Goal: Contribute content: Add original content to the website for others to see

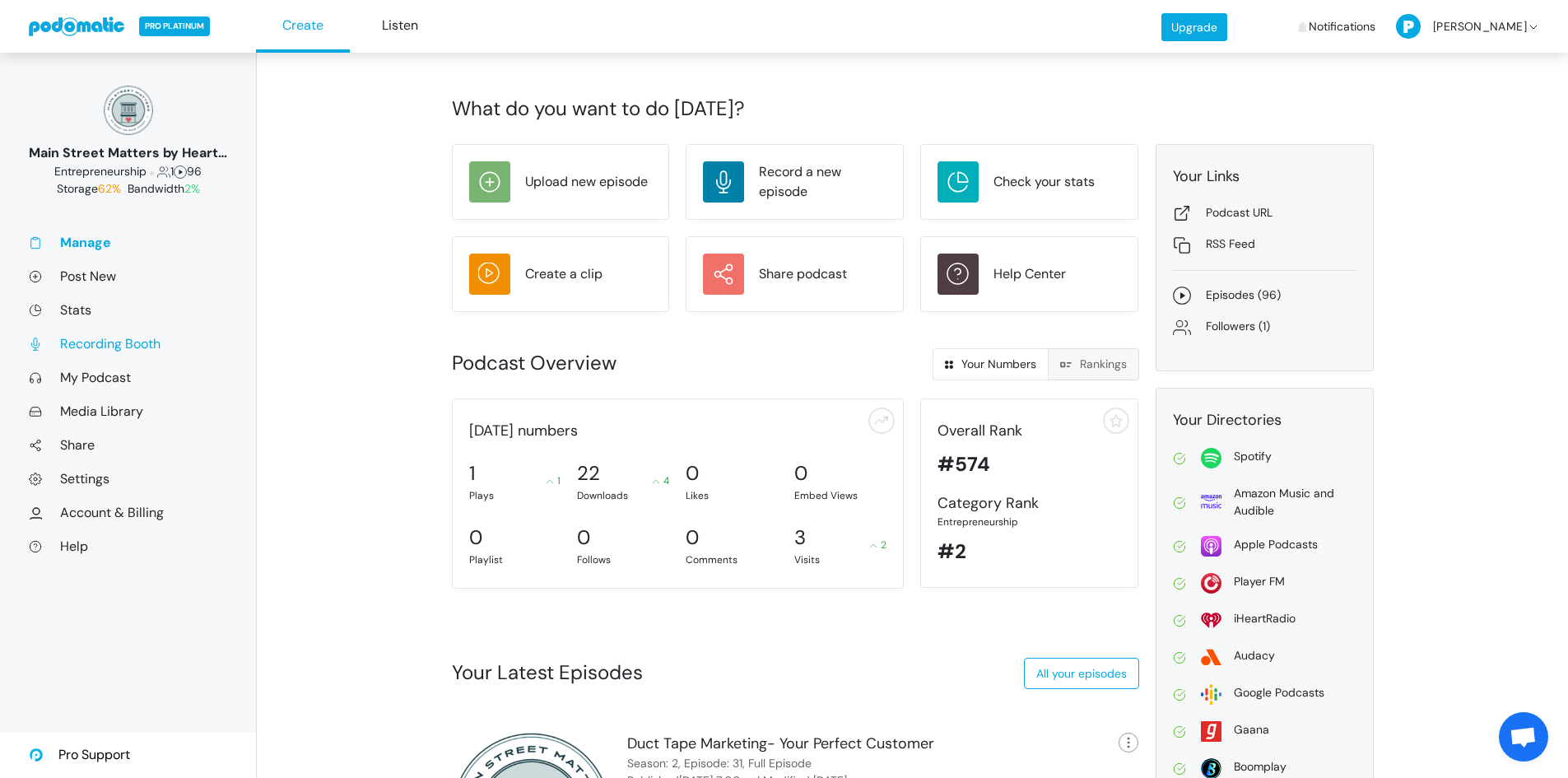
scroll to position [103, 0]
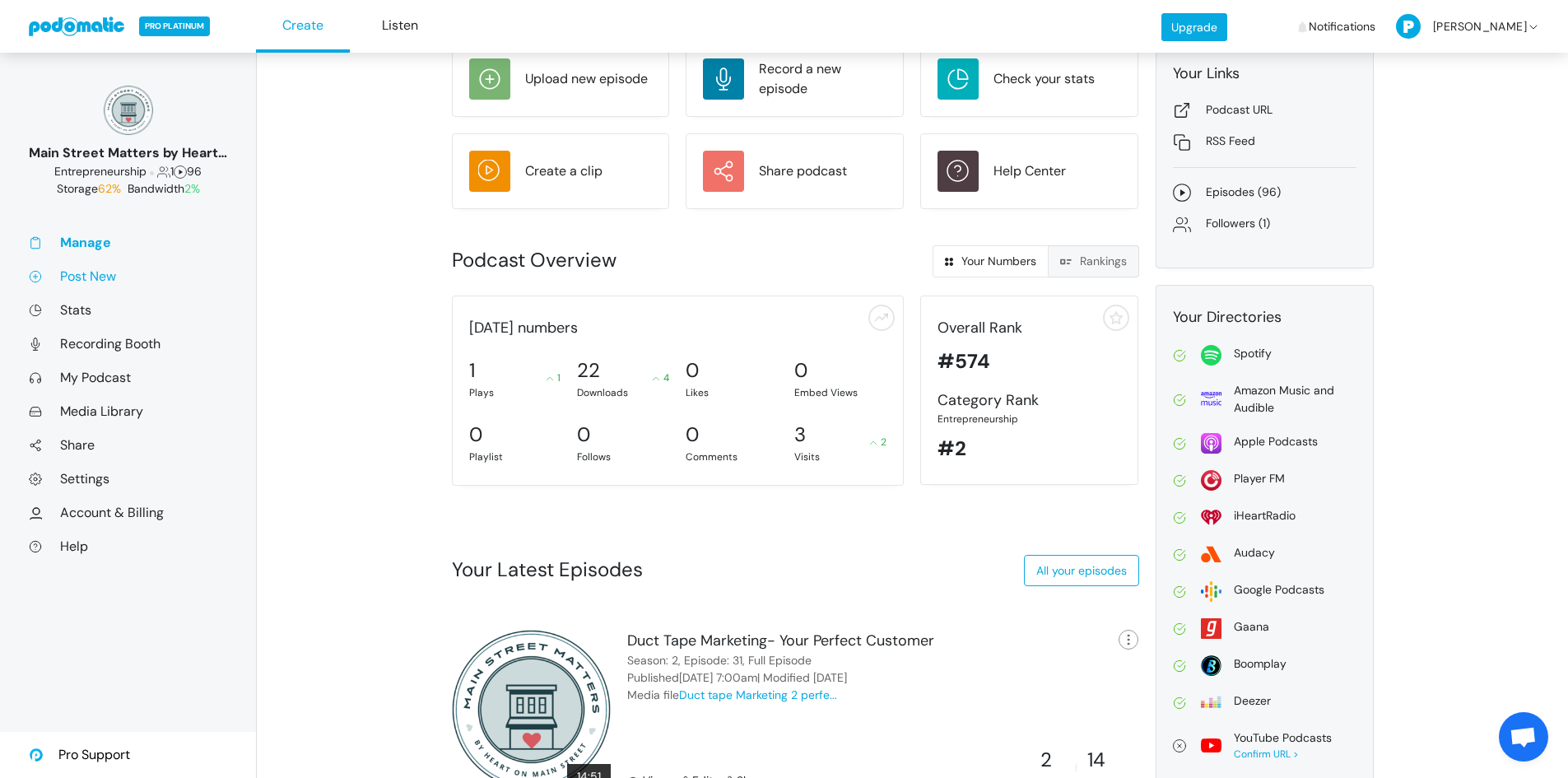
click at [94, 275] on link "Post New" at bounding box center [128, 276] width 198 height 18
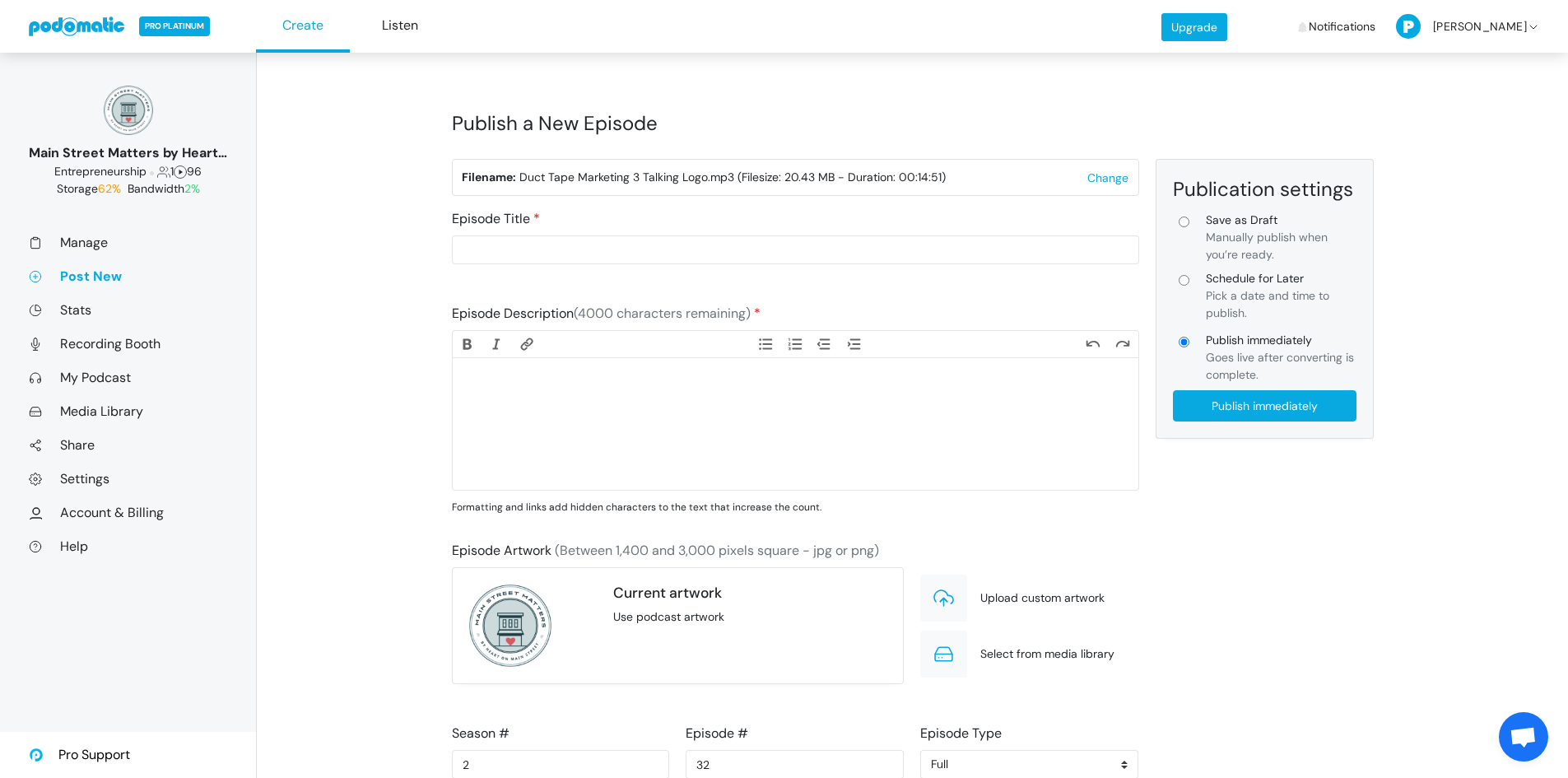
click at [1184, 279] on input "Schedule for Later Pick a date and time to publish." at bounding box center [1183, 280] width 11 height 11
radio input "true"
type input "Schedule for Later"
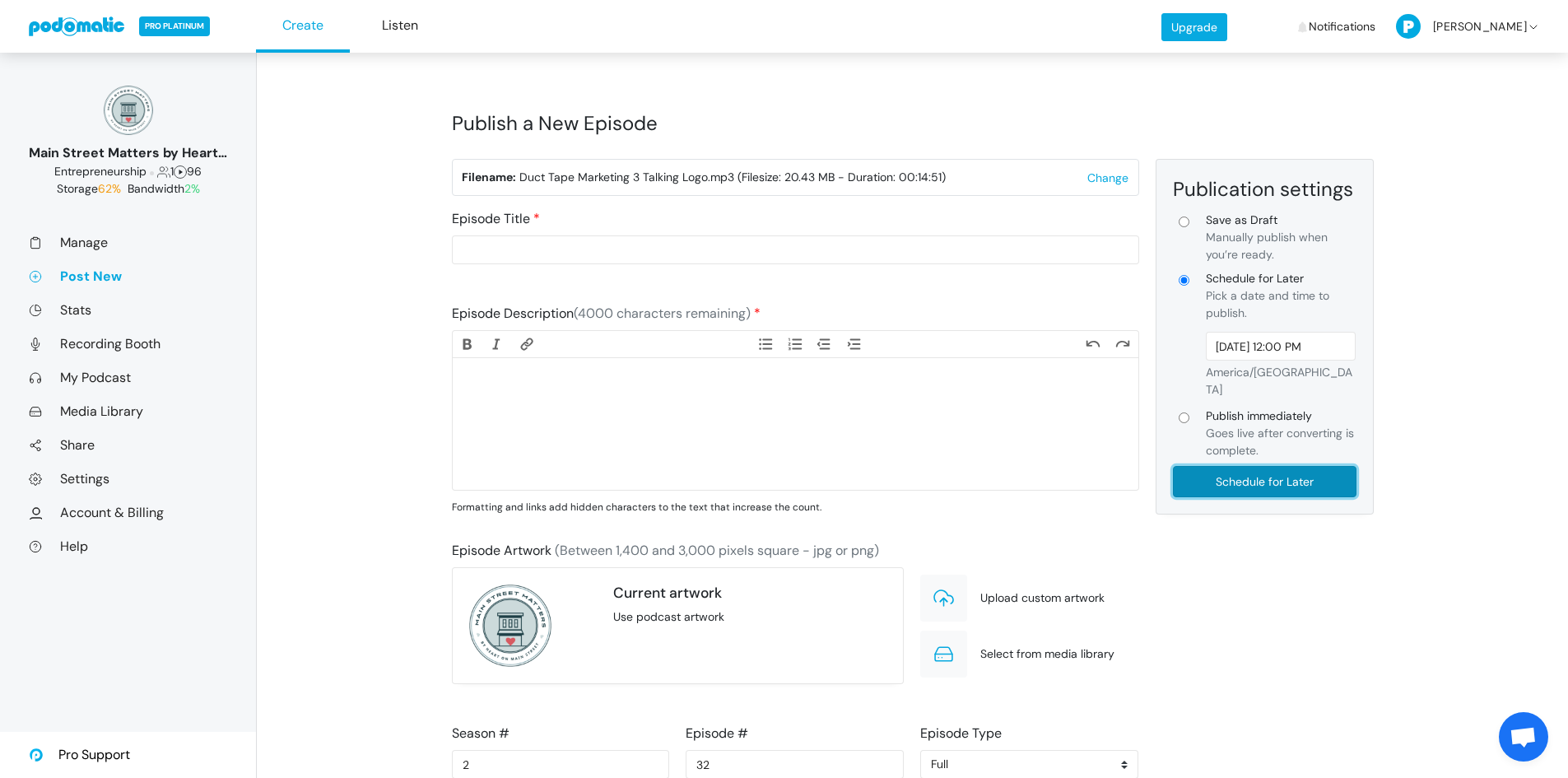
click at [1252, 466] on input "Schedule for Later" at bounding box center [1264, 481] width 184 height 31
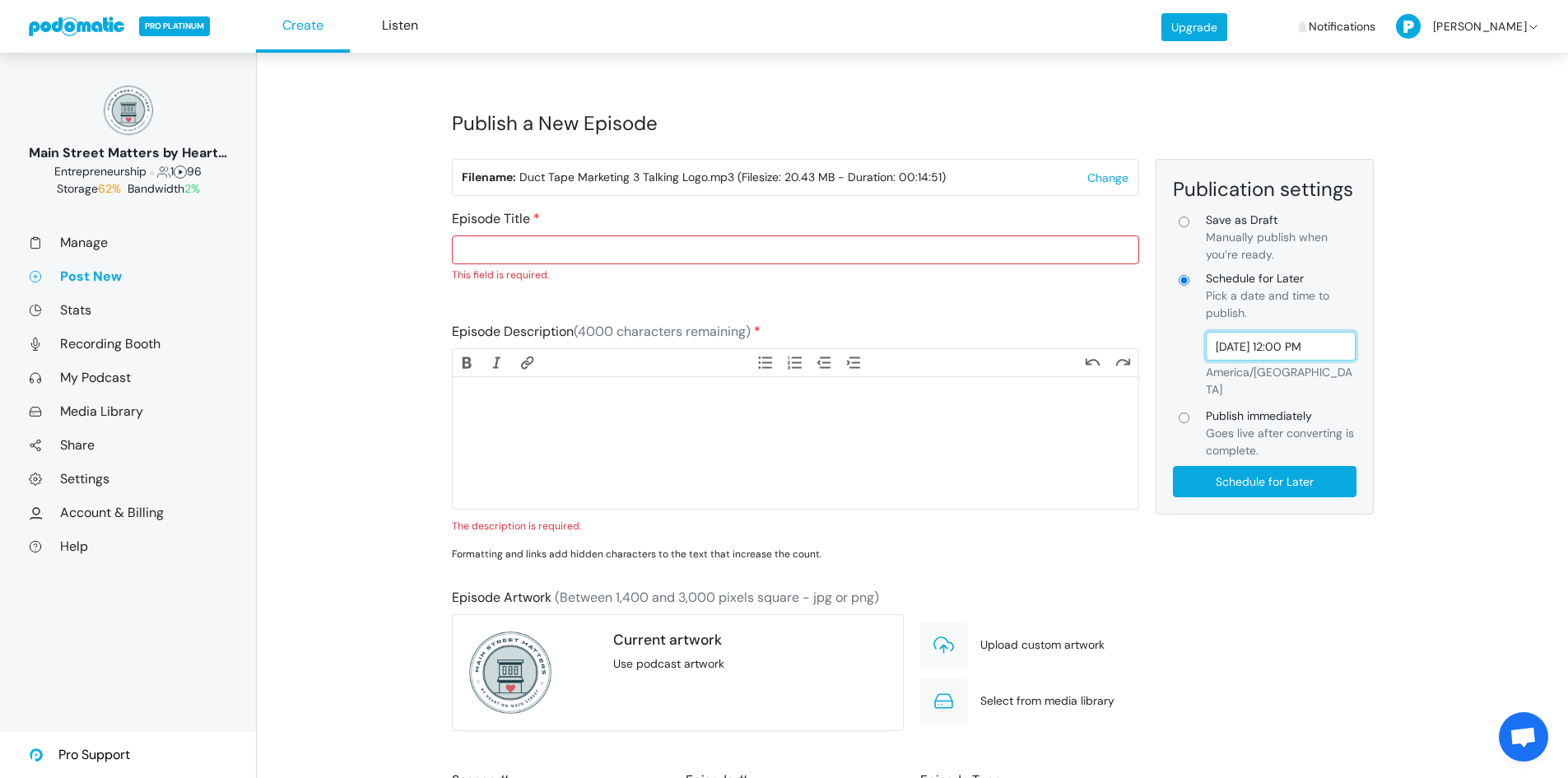
click at [1284, 340] on input "Aug 28, 2025 12:00 PM" at bounding box center [1280, 346] width 150 height 28
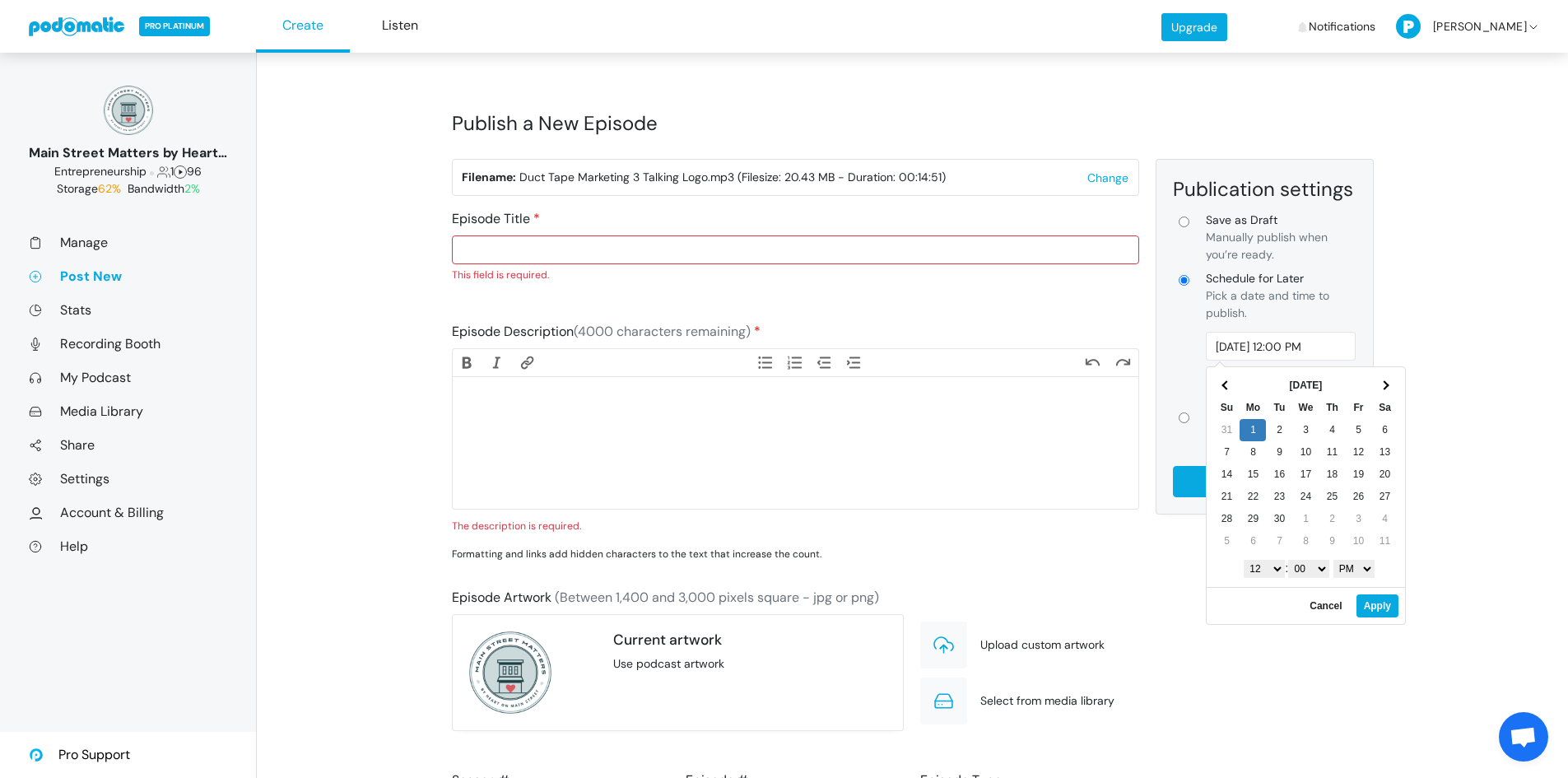
click at [1273, 567] on select "1 2 3 4 5 6 7 8 9 10 11 12" at bounding box center [1264, 569] width 41 height 18
click at [1349, 572] on select "AM PM" at bounding box center [1354, 569] width 41 height 18
type input "Sep 1, 2025 7:00 AM"
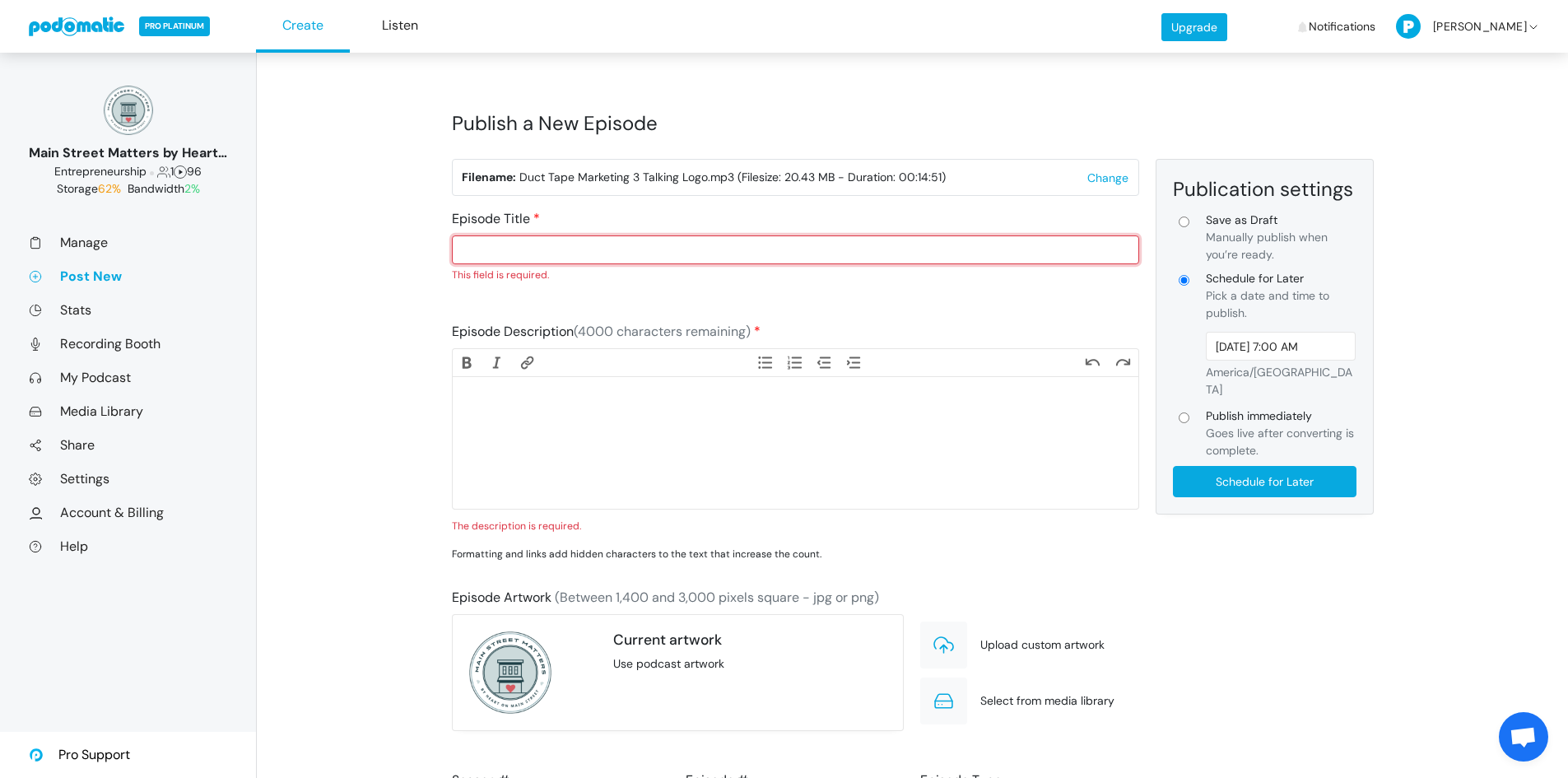
click at [664, 254] on input "Episode Title" at bounding box center [795, 250] width 687 height 28
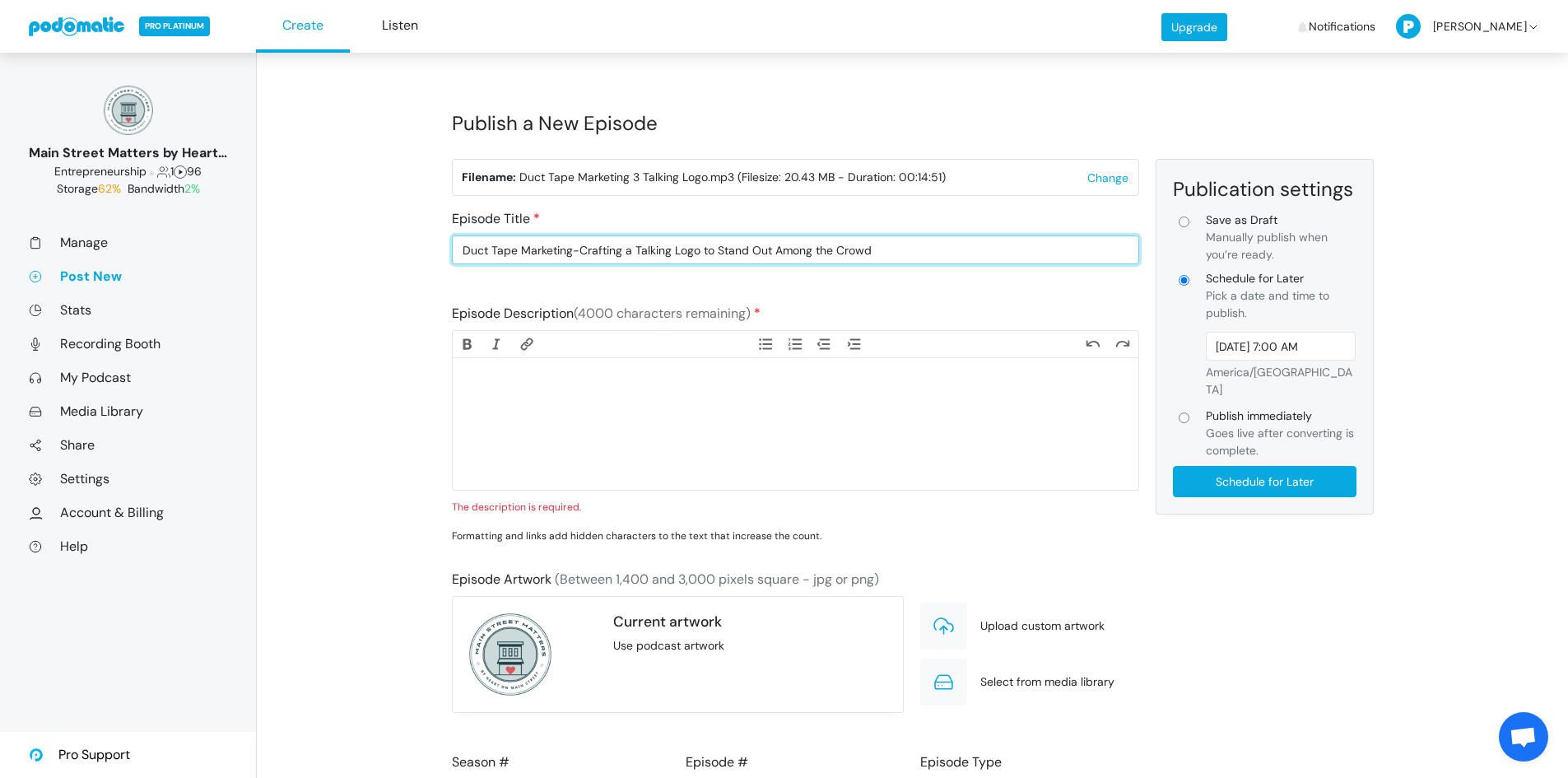
type input "Duct Tape Marketing-Crafting a Talking Logo to Stand Out Among the Crowd"
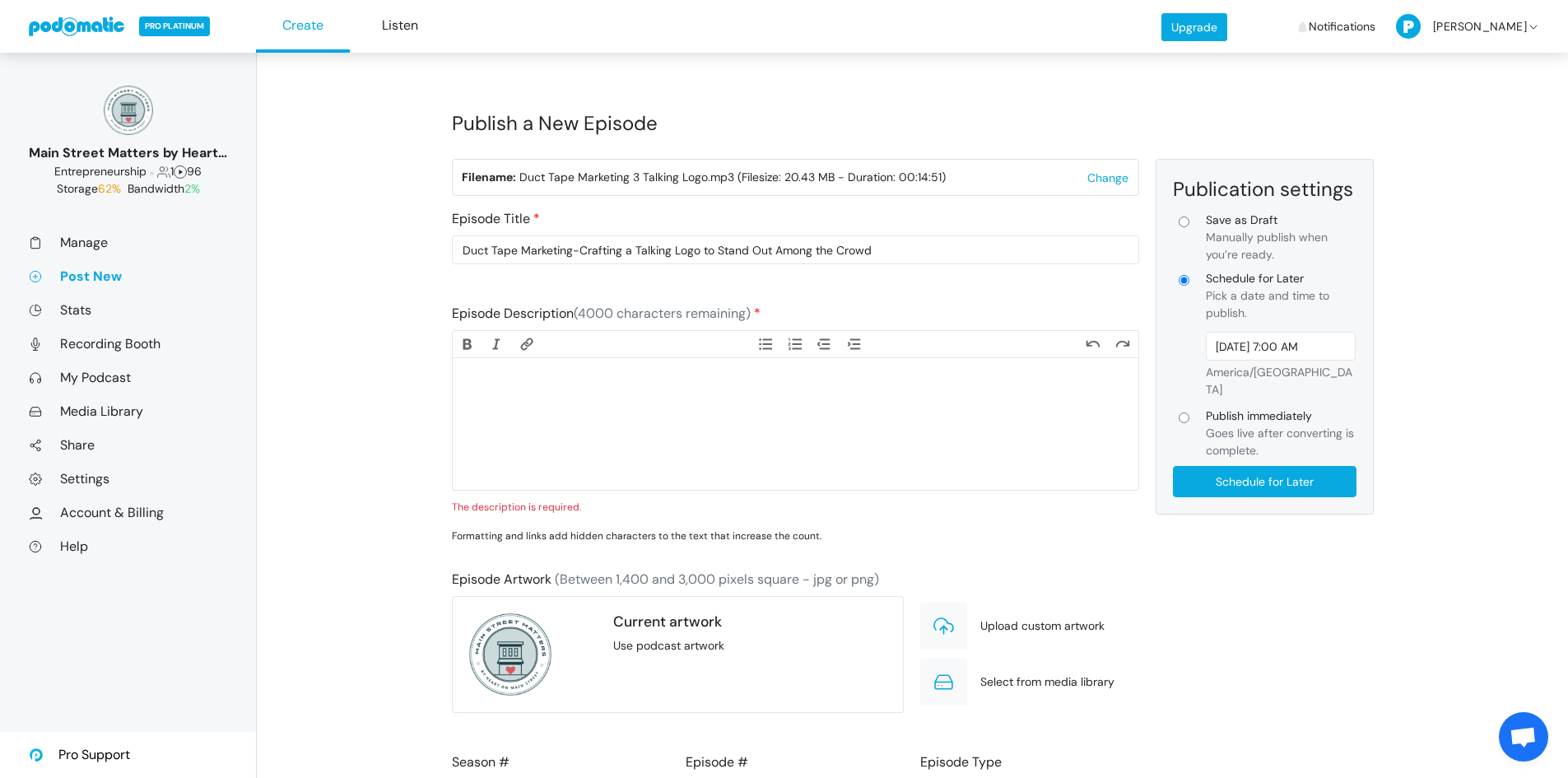
click at [532, 405] on trix-editor at bounding box center [795, 424] width 685 height 132
paste trix-editor "<div>In a crowded marketplace, sameness is death. If your independent retail st…"
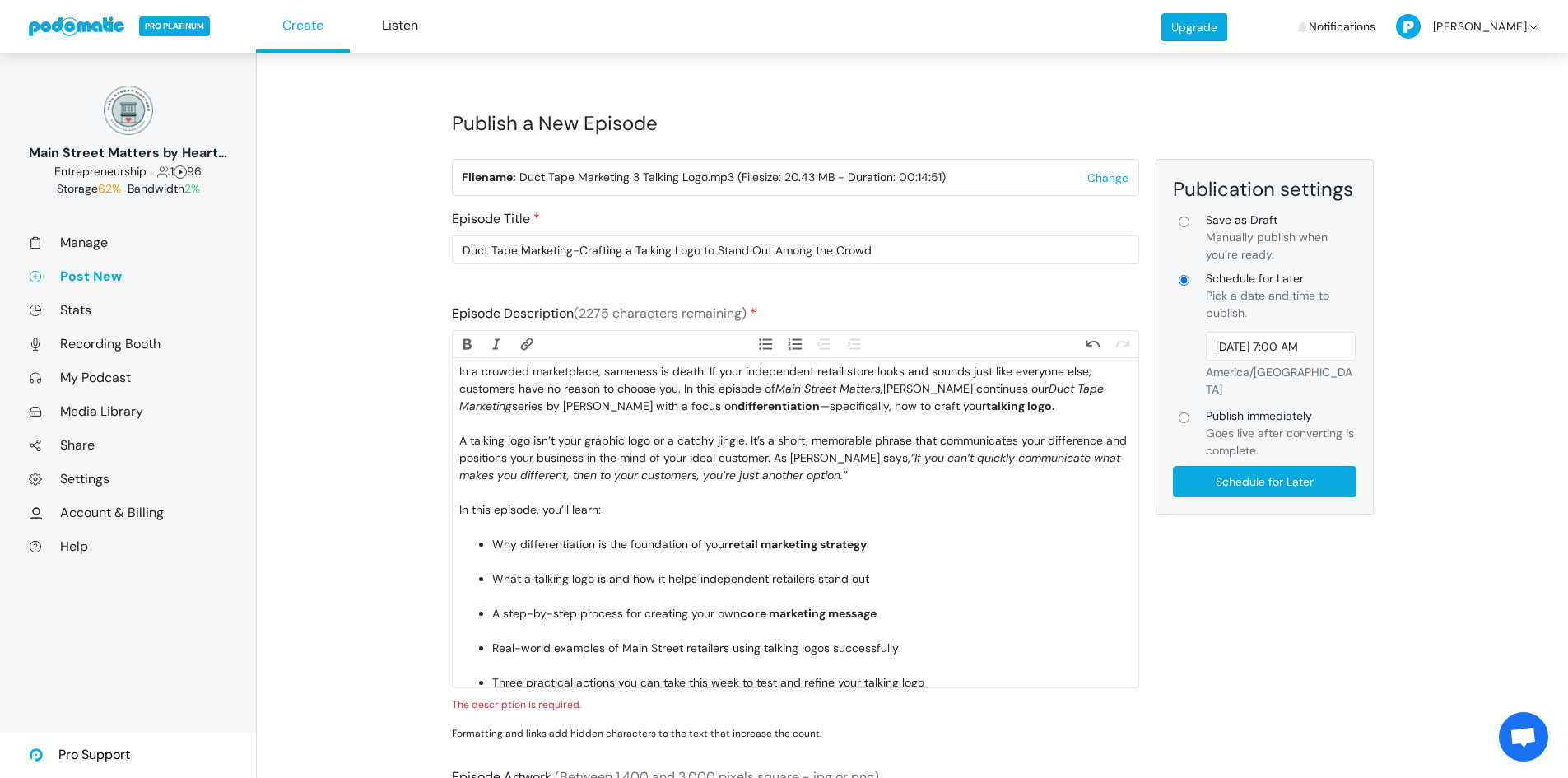
click at [547, 421] on div "In a crowded marketplace, sameness is death. If your independent retail store l…" at bounding box center [795, 398] width 672 height 69
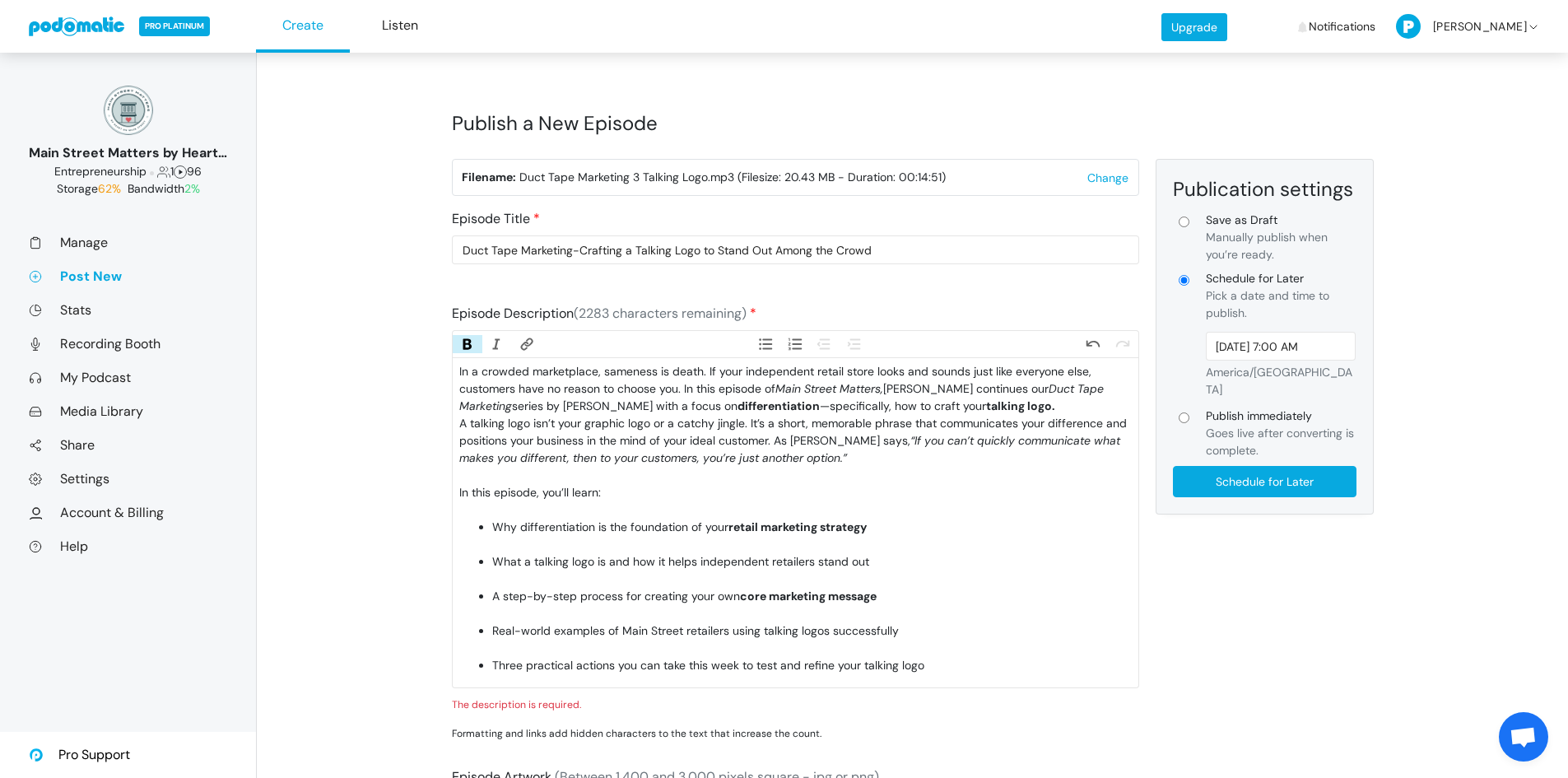
click at [547, 471] on div "A talking logo isn’t your graphic logo or a catchy jingle. It’s a short, memora…" at bounding box center [795, 449] width 672 height 69
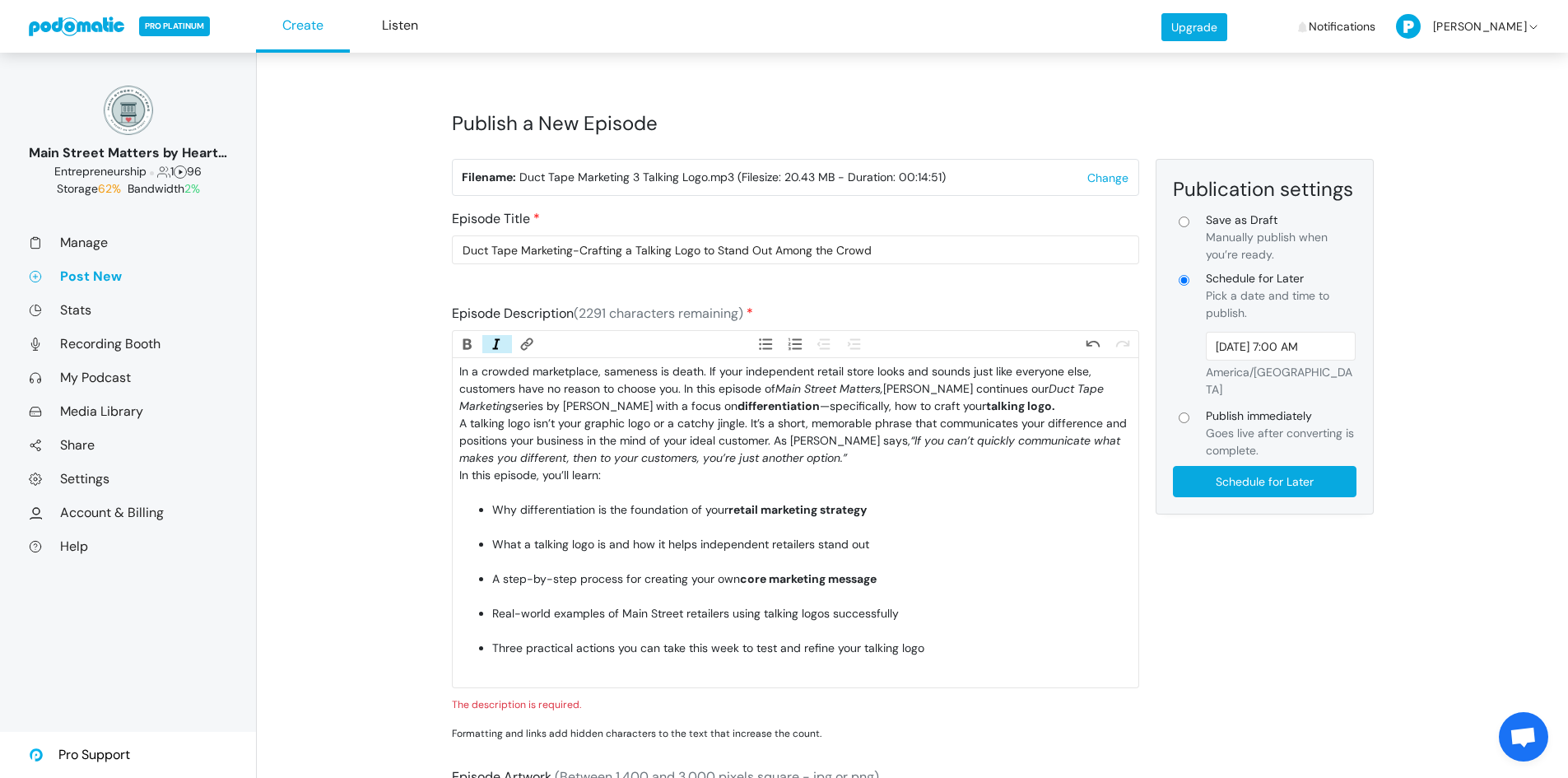
click at [552, 494] on div "In this episode, you’ll learn:" at bounding box center [795, 483] width 672 height 34
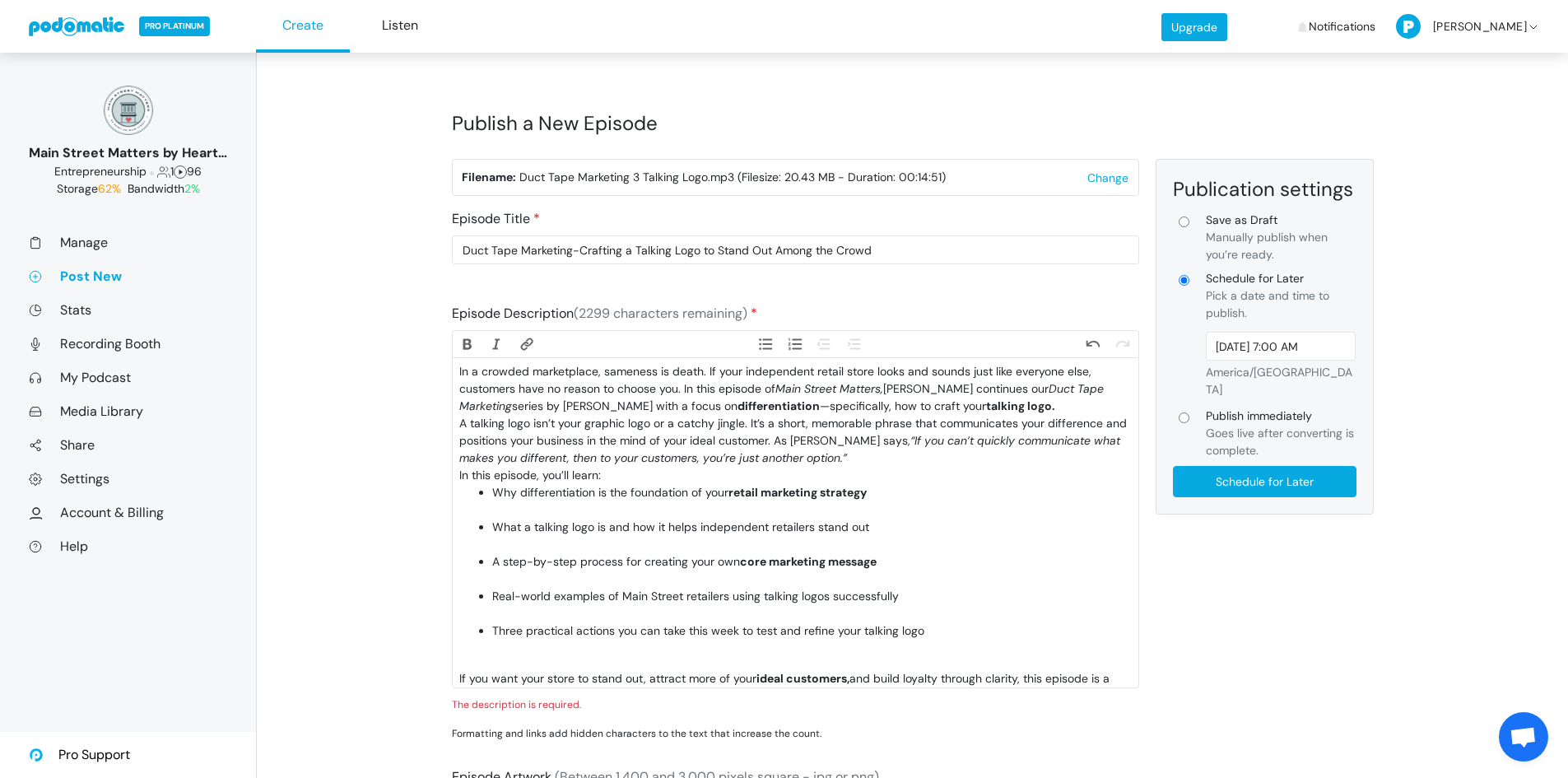
click at [559, 507] on li "Why differentiation is the foundation of your retail marketing strategy" at bounding box center [811, 501] width 638 height 34
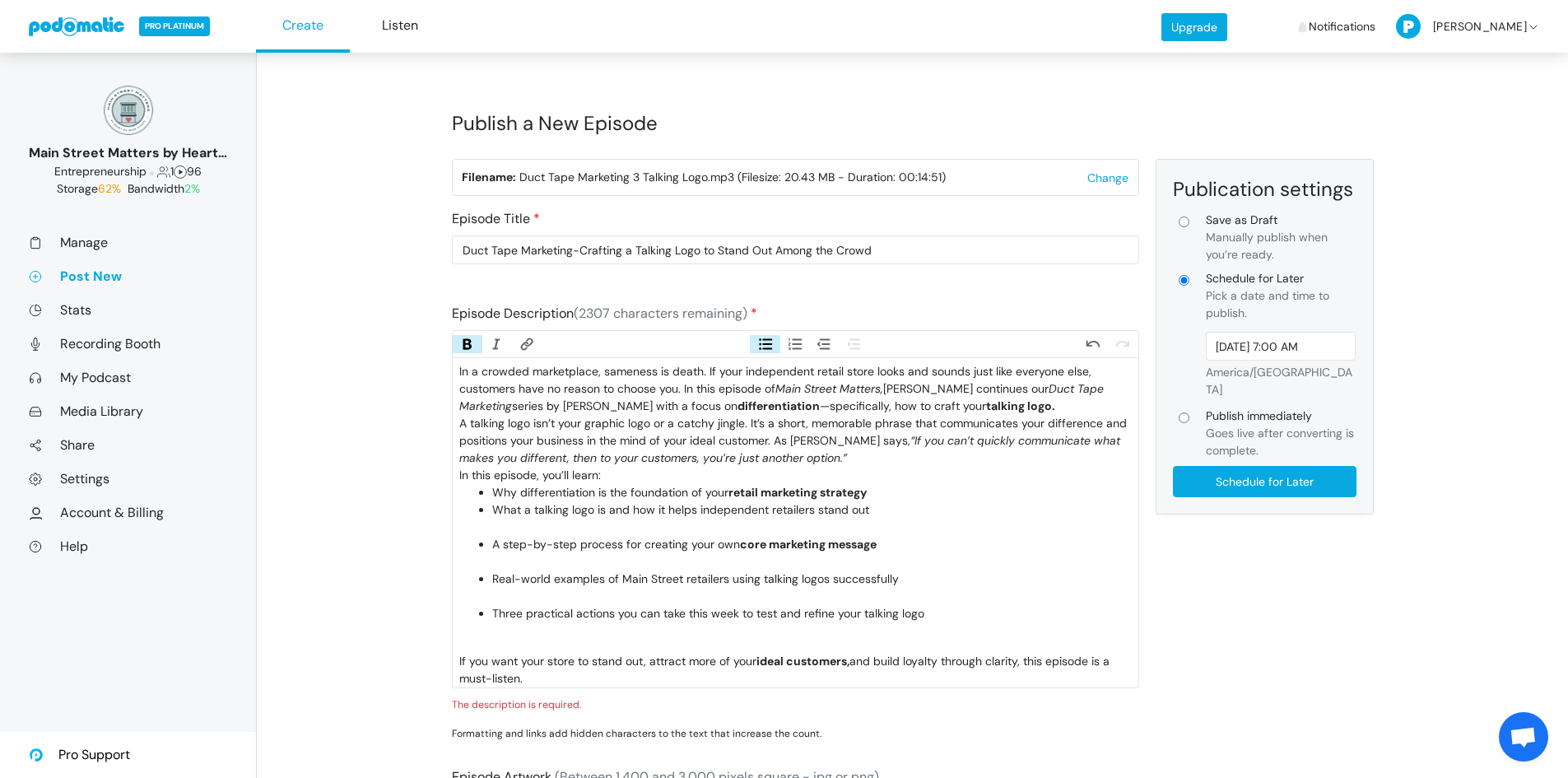
click at [558, 527] on li "What a talking logo is and how it helps independent retailers stand out" at bounding box center [811, 518] width 638 height 34
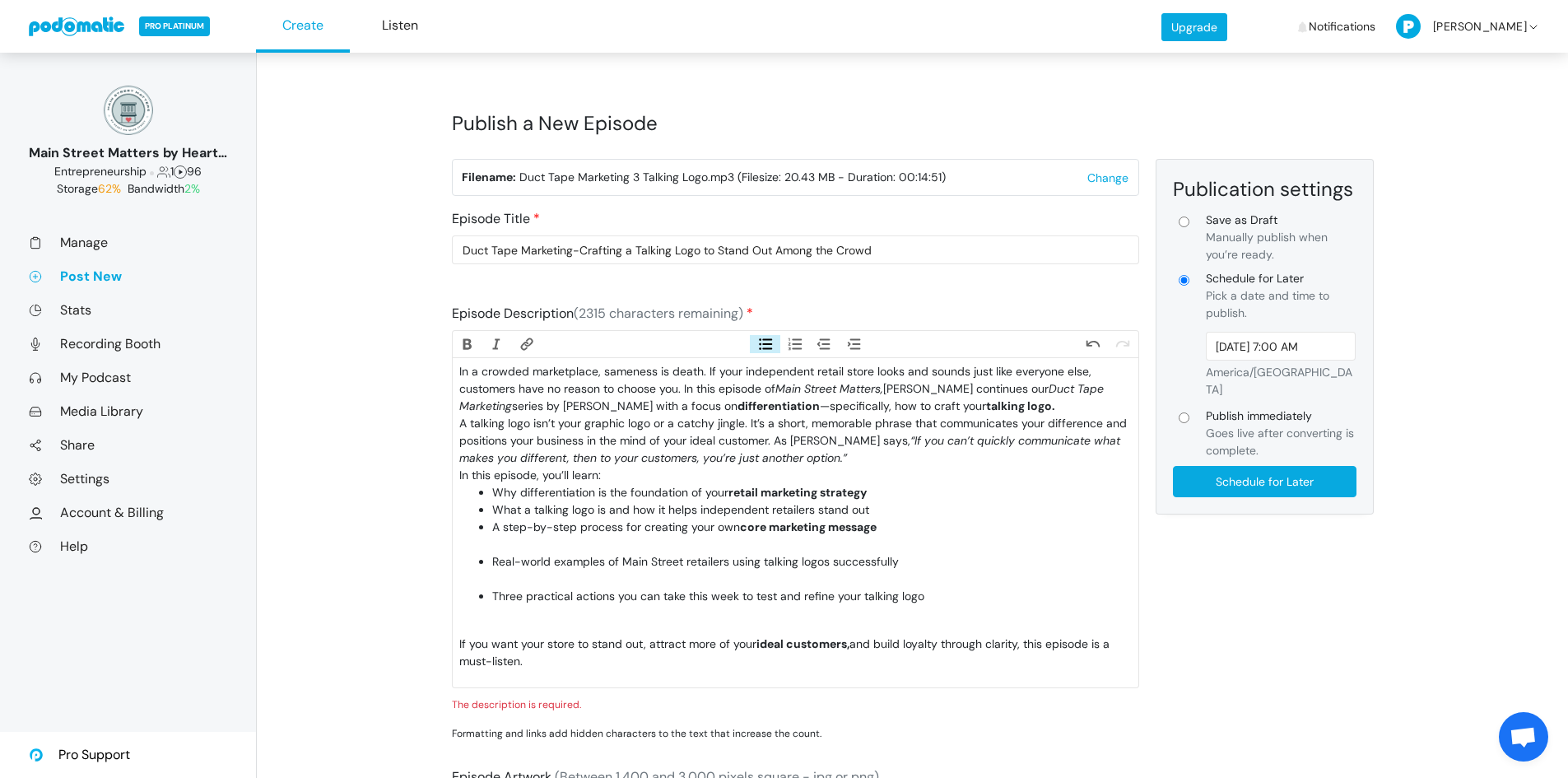
click at [553, 548] on li "A step-by-step process for creating your own core marketing message" at bounding box center [811, 535] width 638 height 34
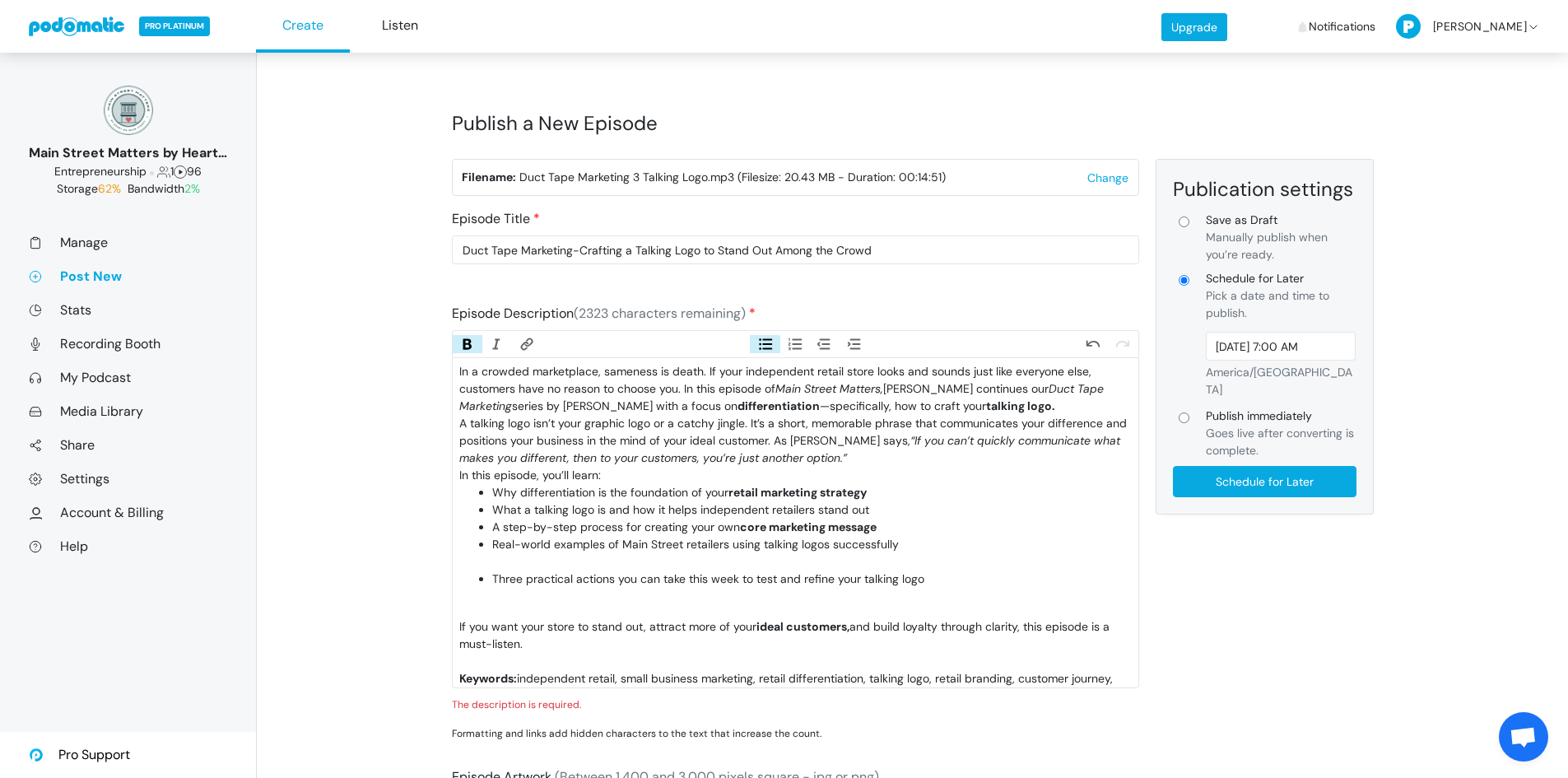
click at [554, 562] on li "Real-world examples of Main Street retailers using talking logos successfully" at bounding box center [811, 553] width 638 height 34
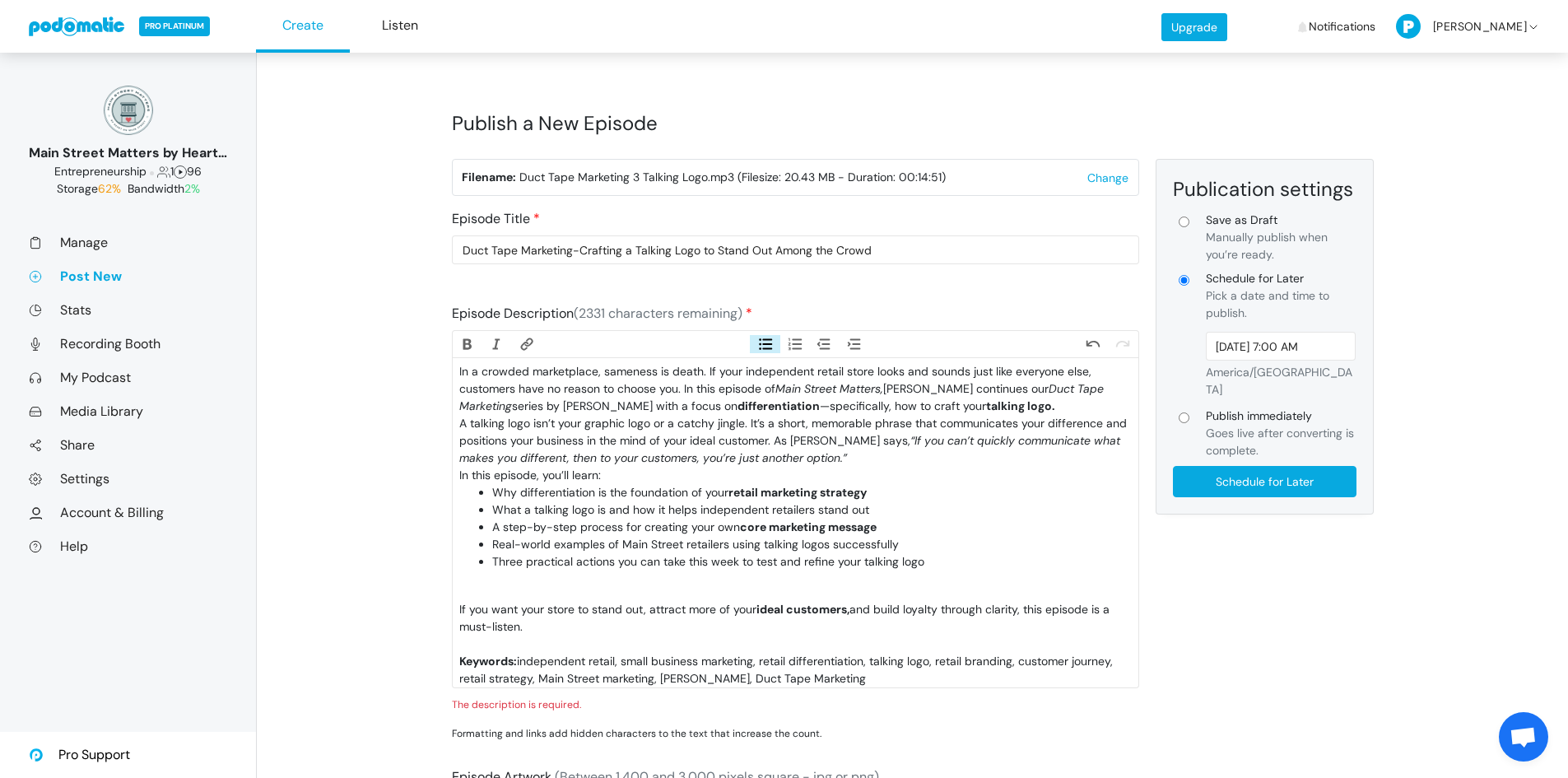
click at [549, 581] on li "Three practical actions you can take this week to test and refine your talking …" at bounding box center [811, 570] width 638 height 34
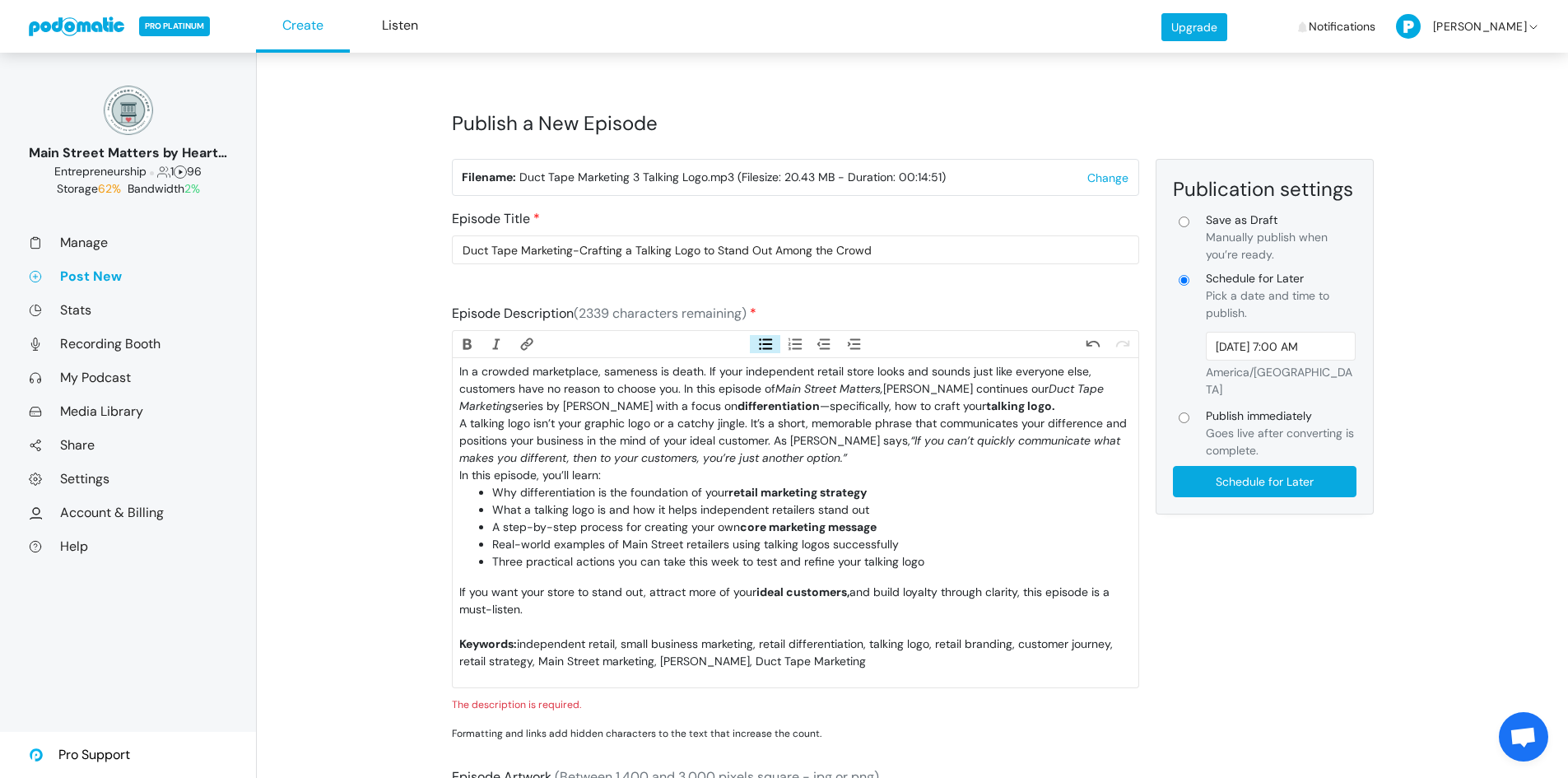
click at [527, 627] on div "If you want your store to stand out, attract more of your ideal customers, and …" at bounding box center [795, 609] width 672 height 52
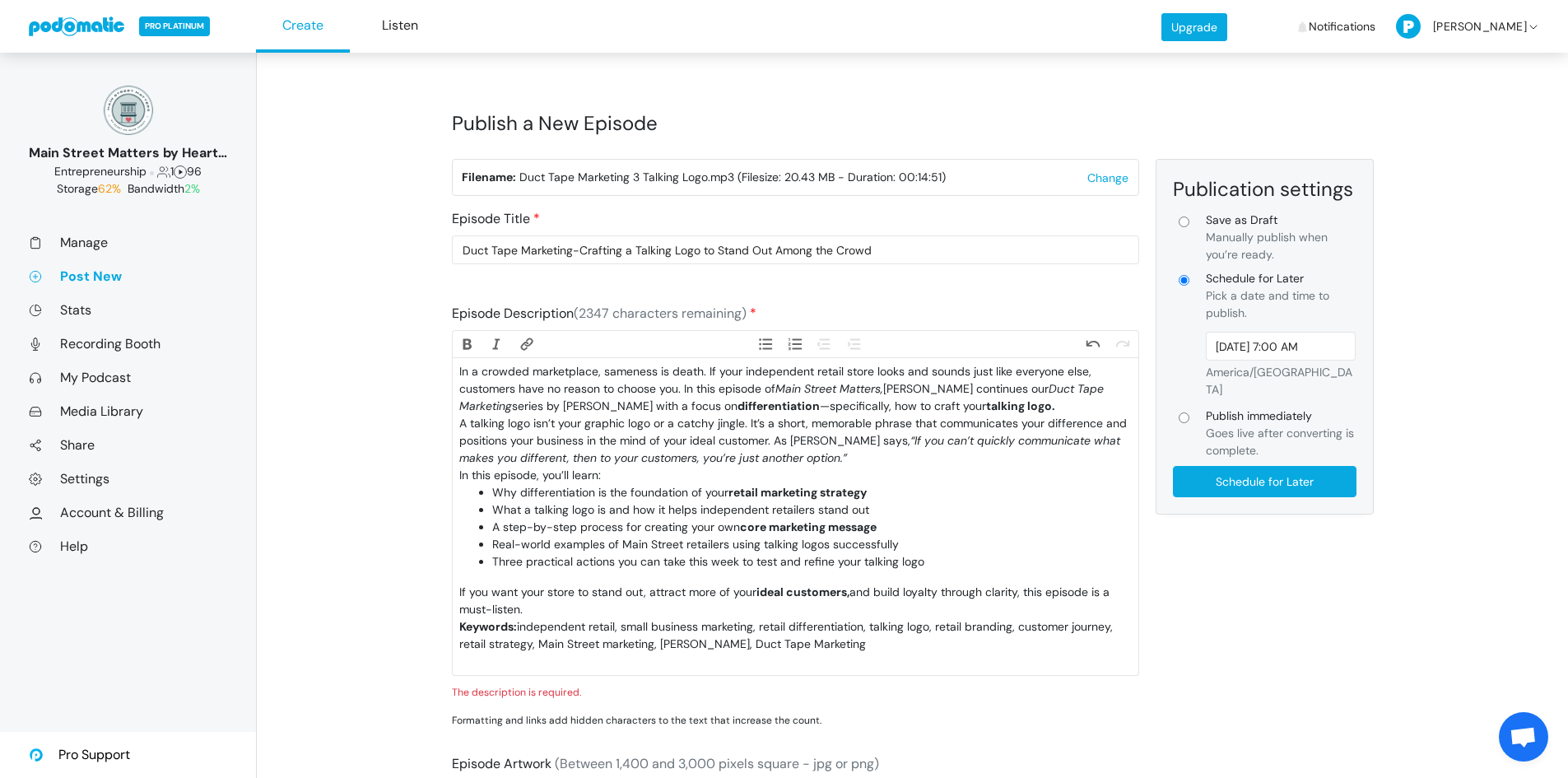
click at [818, 410] on div "In a crowded marketplace, sameness is death. If your independent retail store l…" at bounding box center [795, 389] width 672 height 52
type trix-editor "<div>In a crowded marketplace, sameness is death. If your independent retail st…"
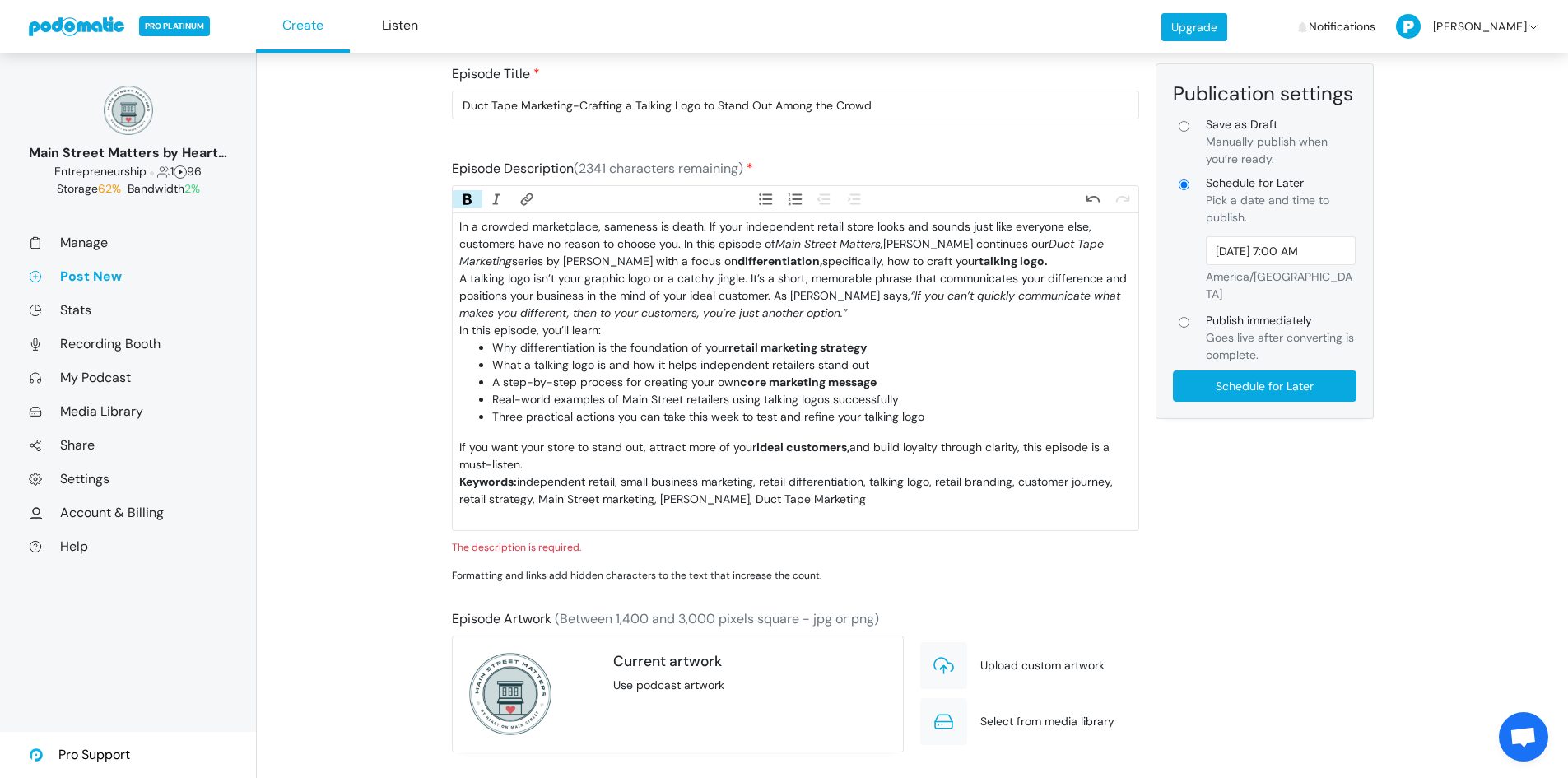
scroll to position [140, 0]
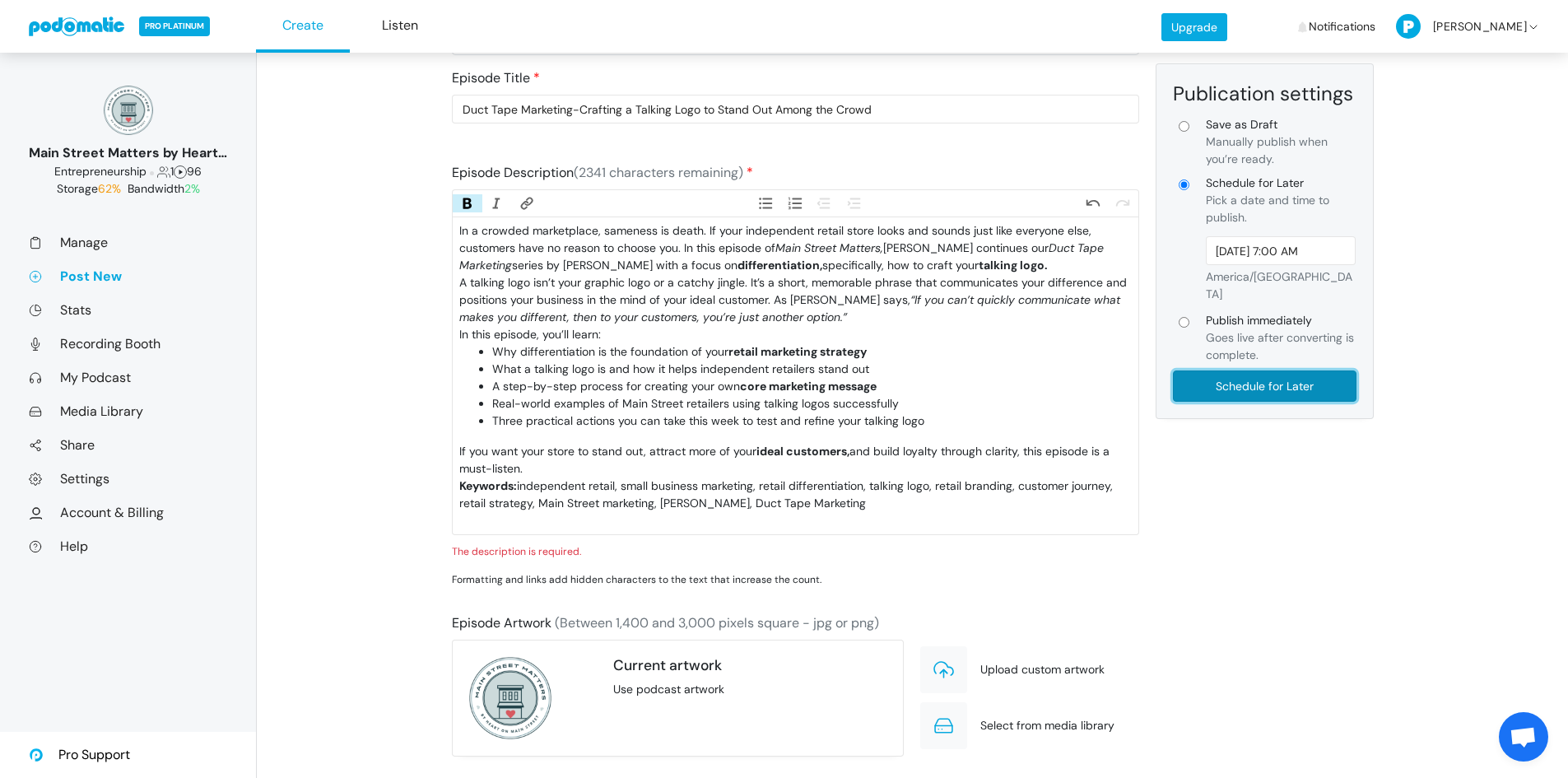
click at [1309, 377] on input "Schedule for Later" at bounding box center [1264, 386] width 184 height 31
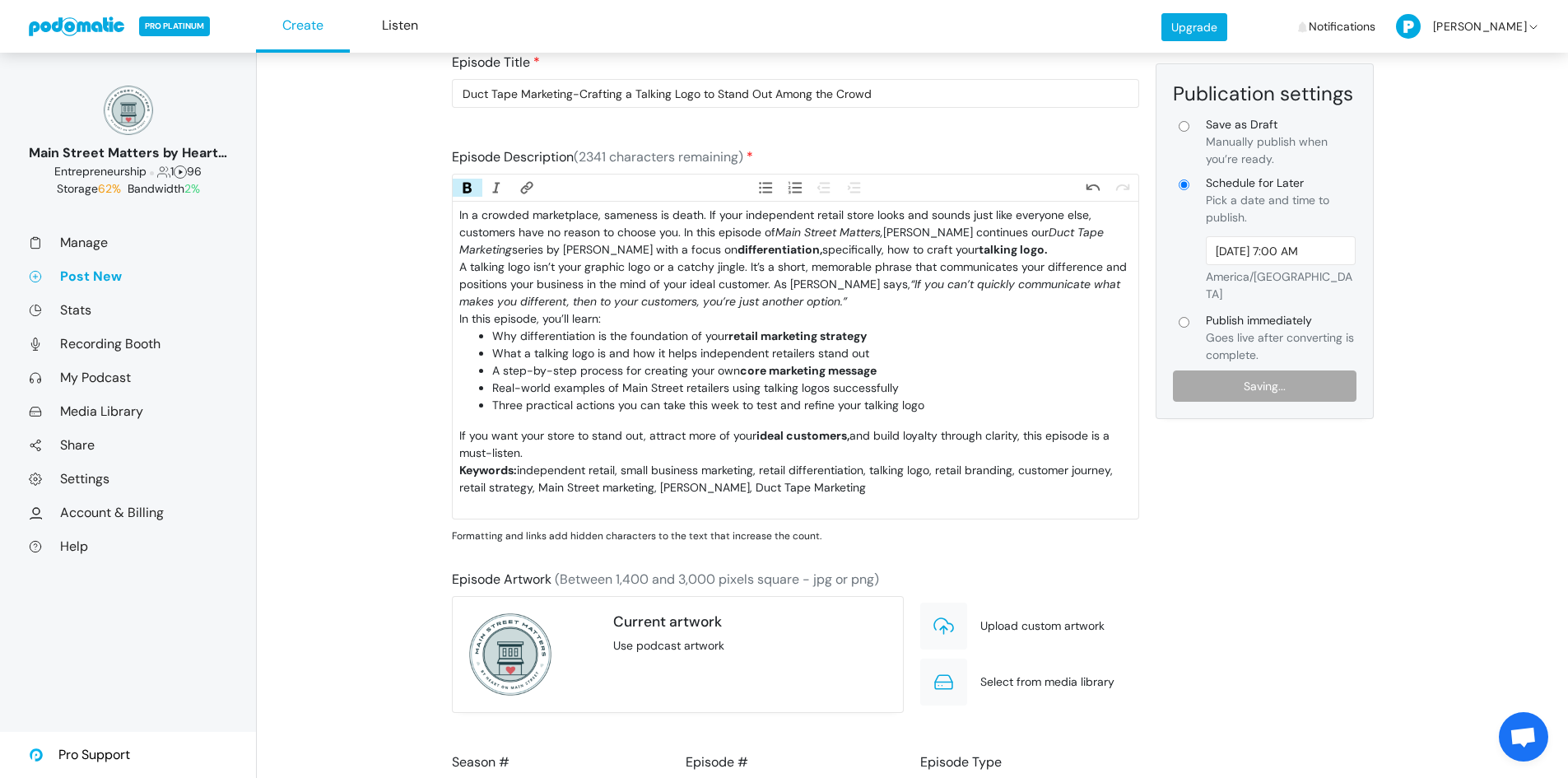
scroll to position [161, 0]
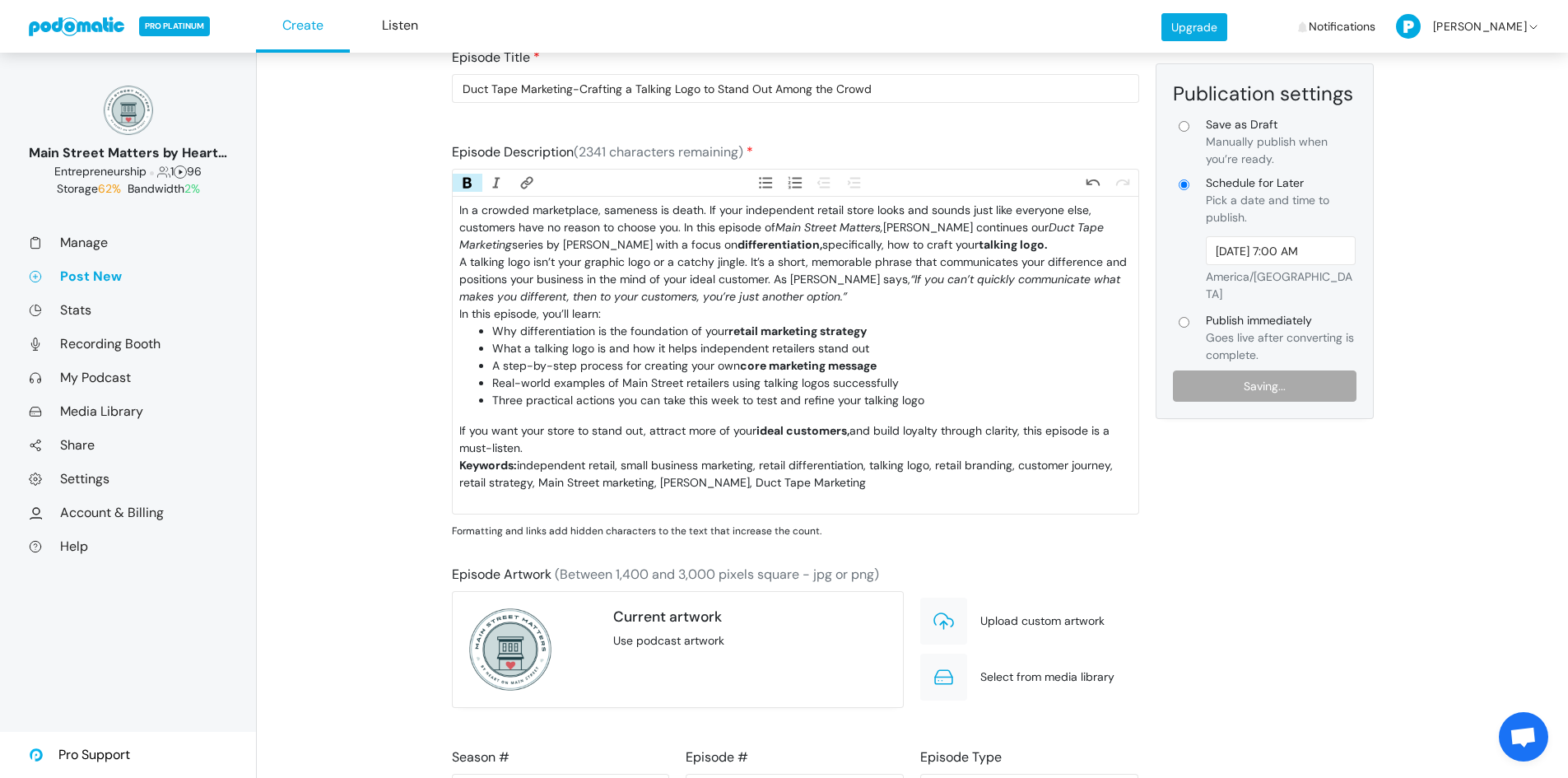
type input "Schedule for Later"
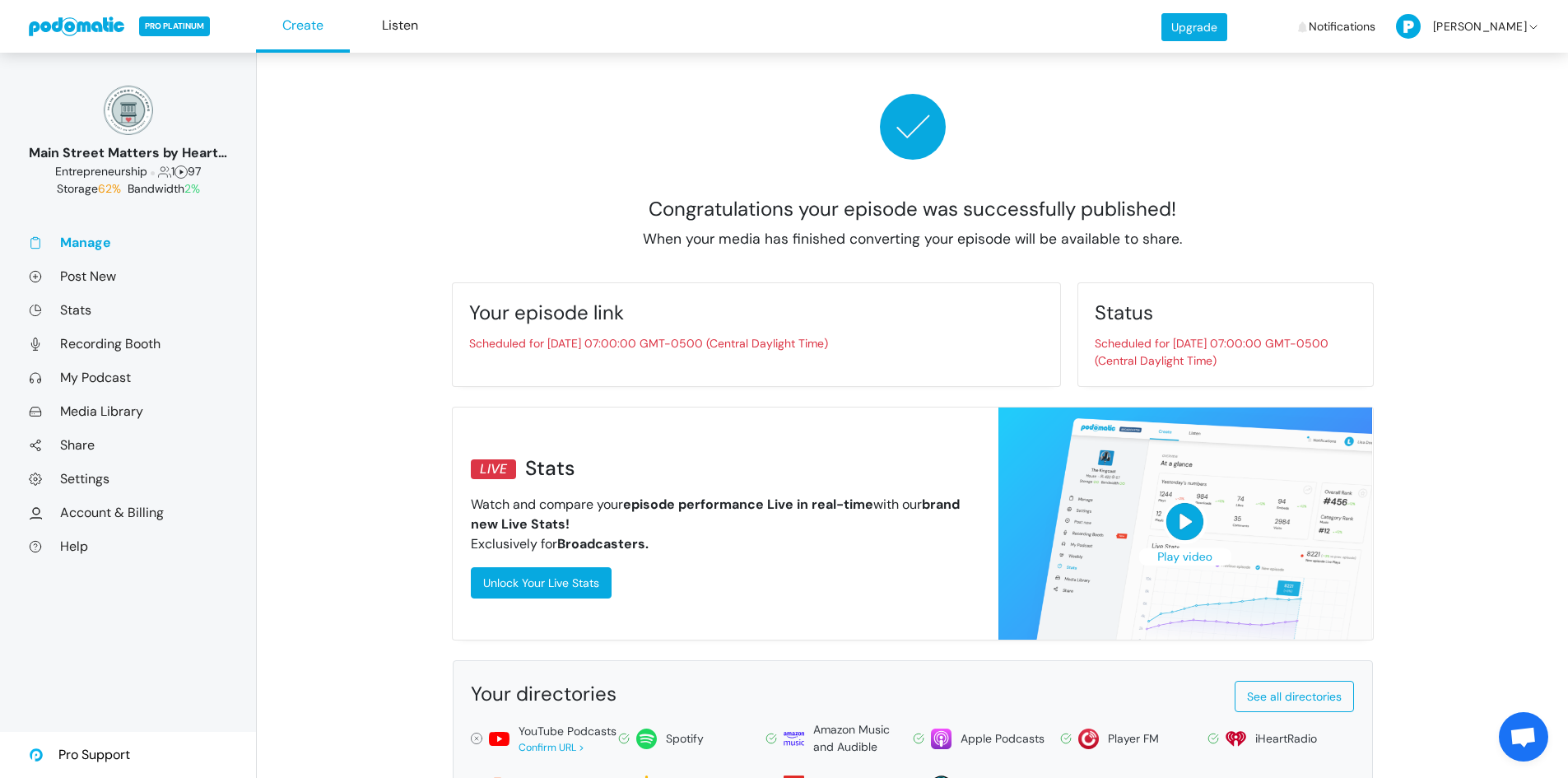
click at [92, 22] on link at bounding box center [77, 27] width 97 height 20
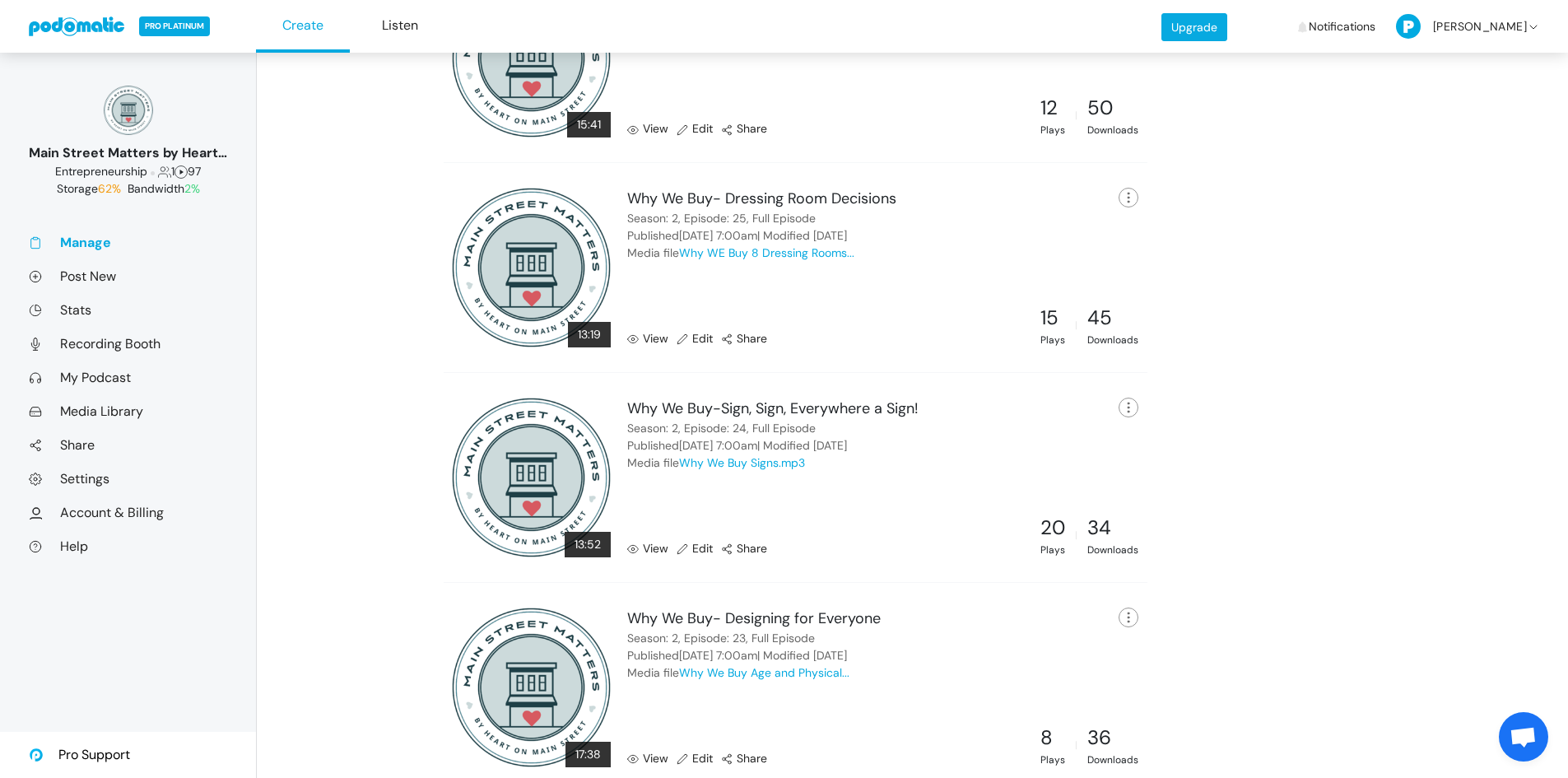
scroll to position [2129, 0]
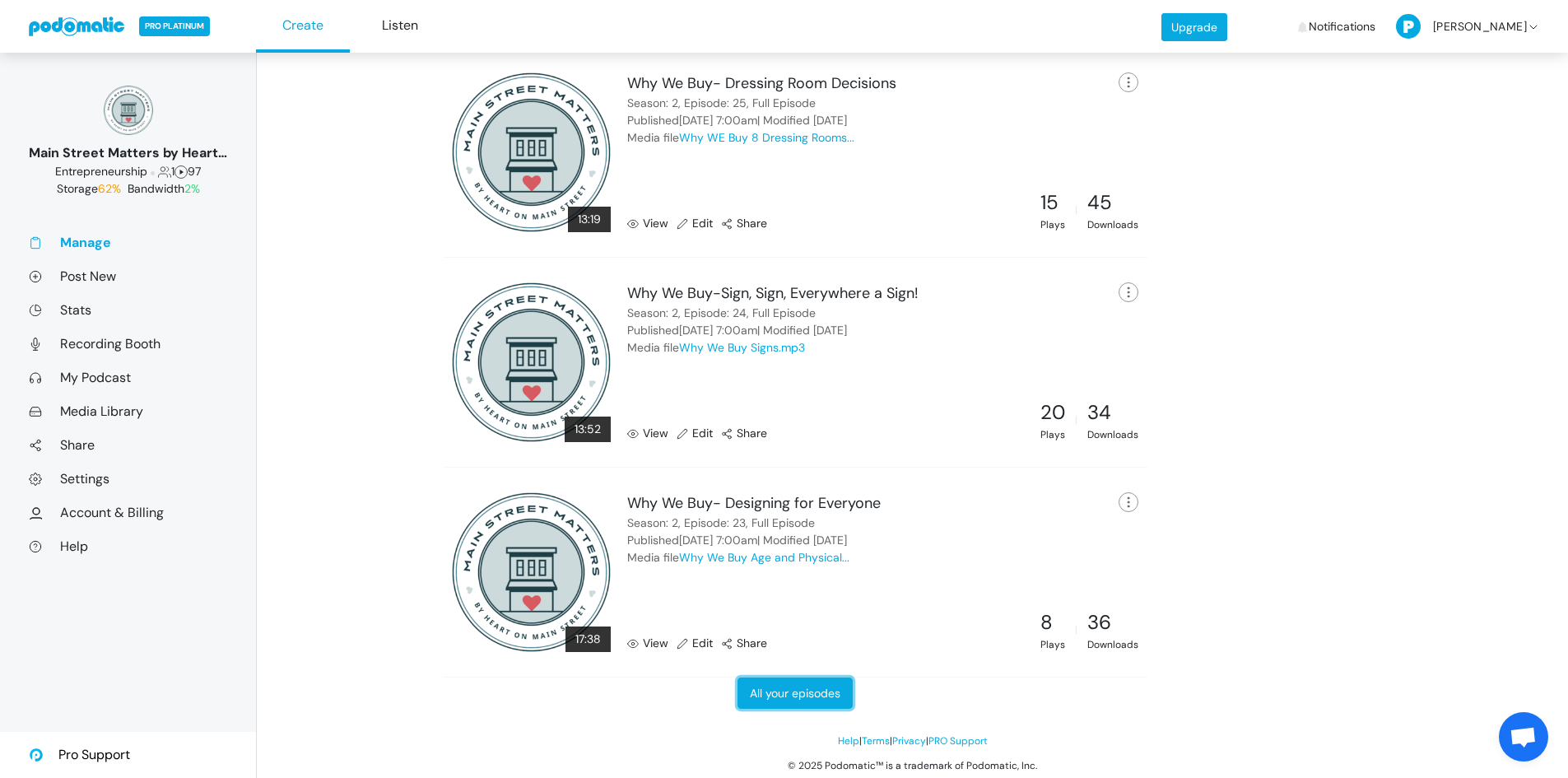
click at [819, 699] on link "All your episodes" at bounding box center [794, 694] width 115 height 31
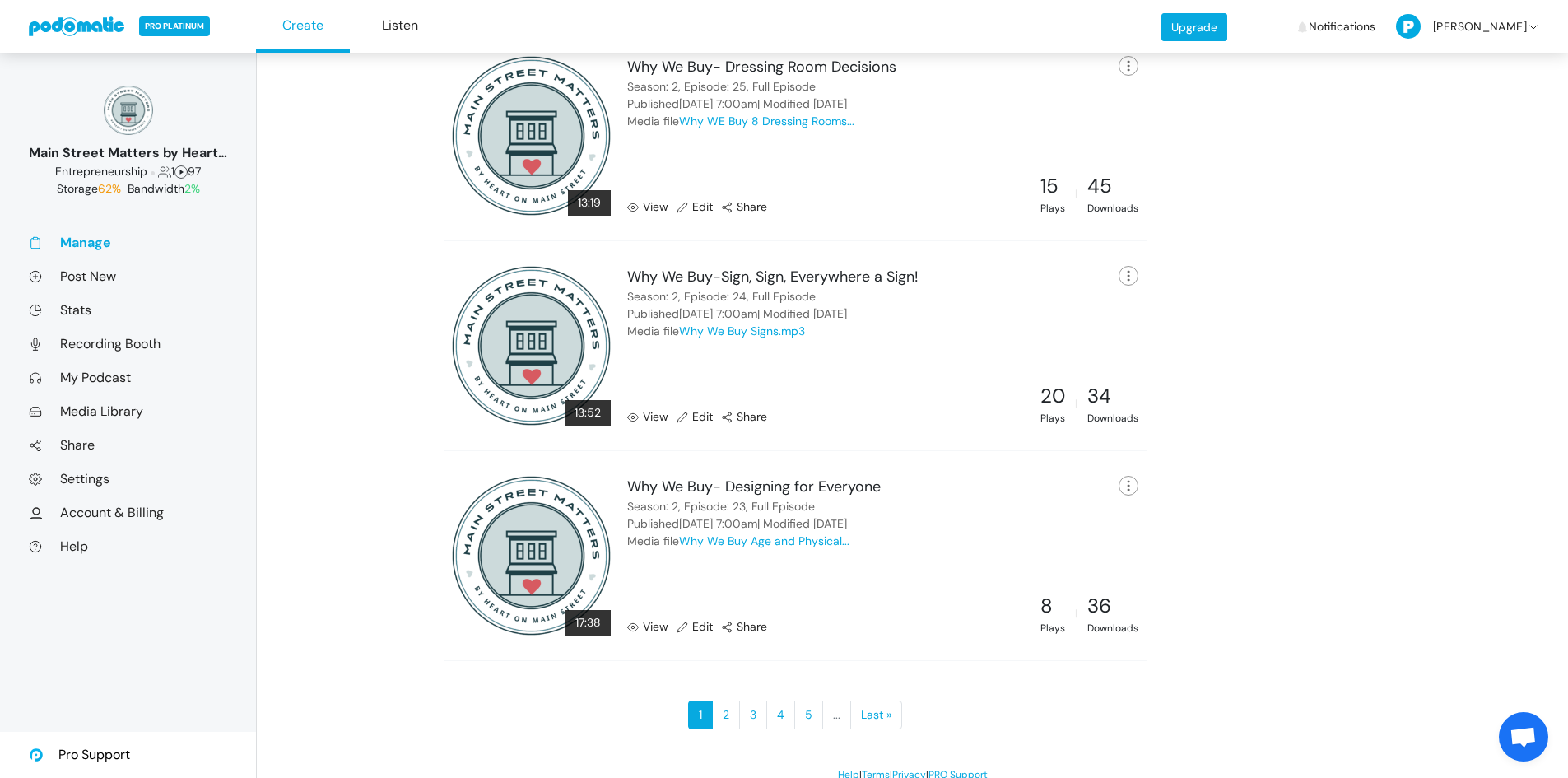
scroll to position [1595, 0]
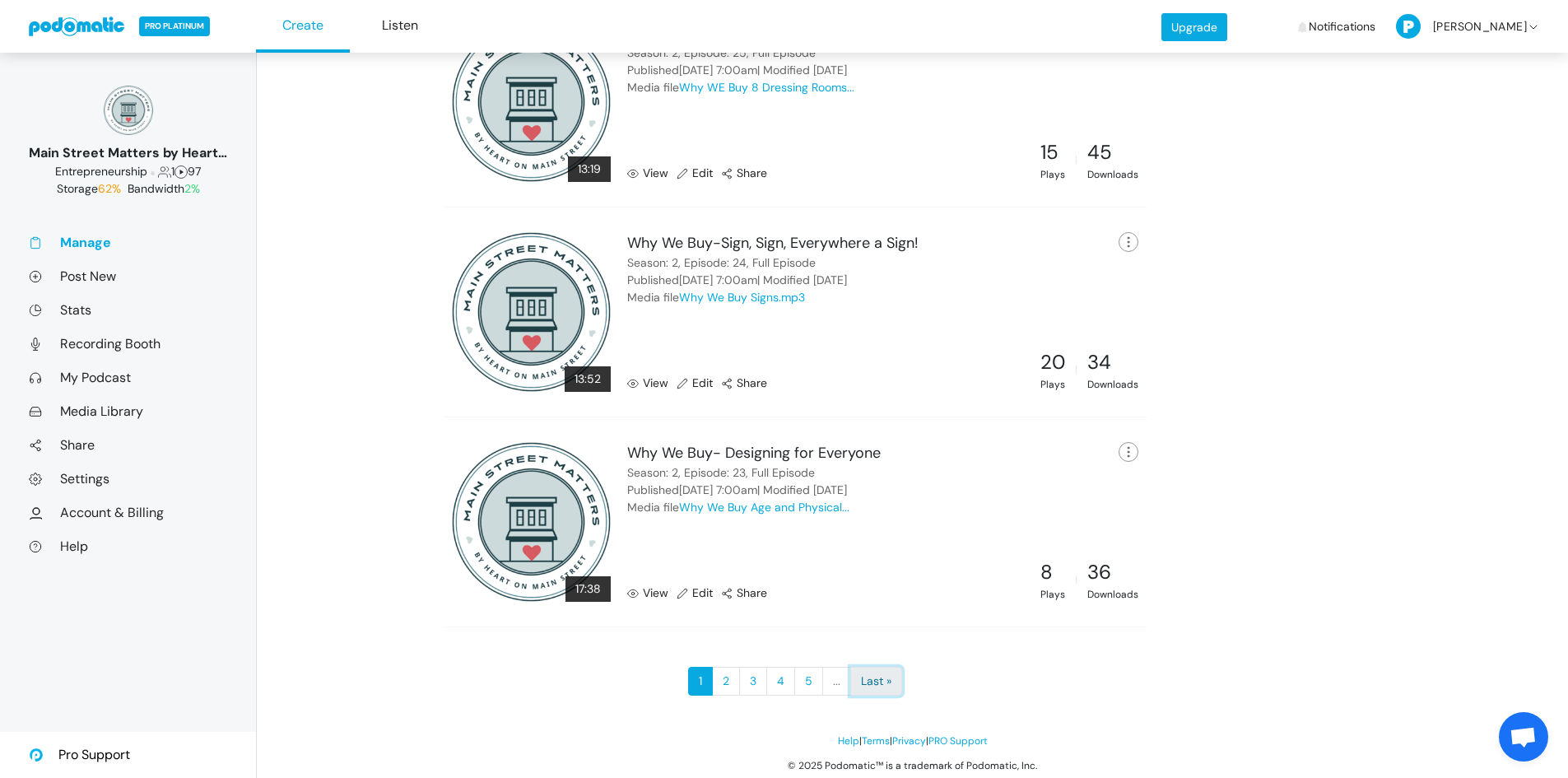
click at [875, 683] on link "Last »" at bounding box center [876, 682] width 52 height 29
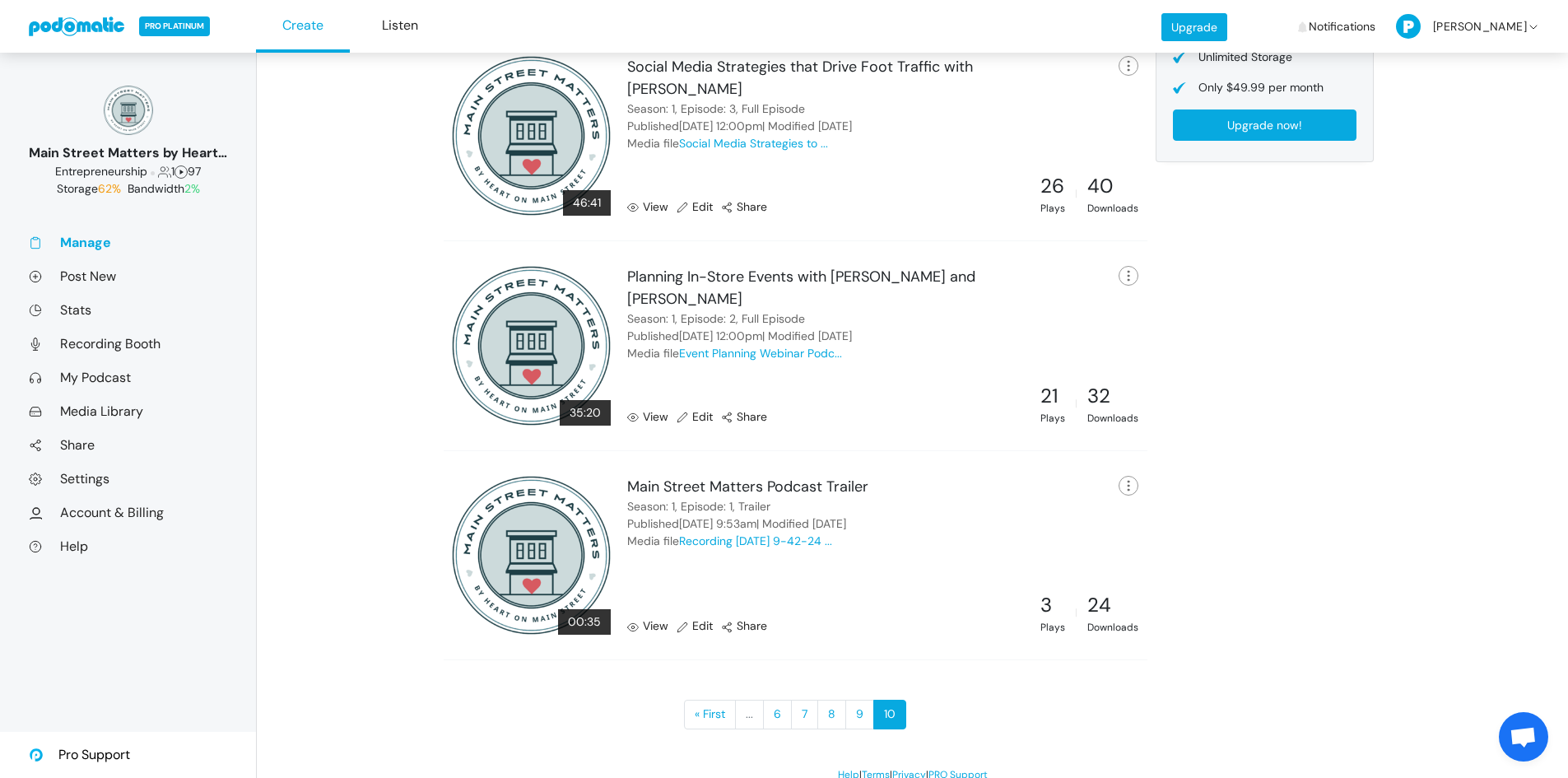
scroll to position [967, 0]
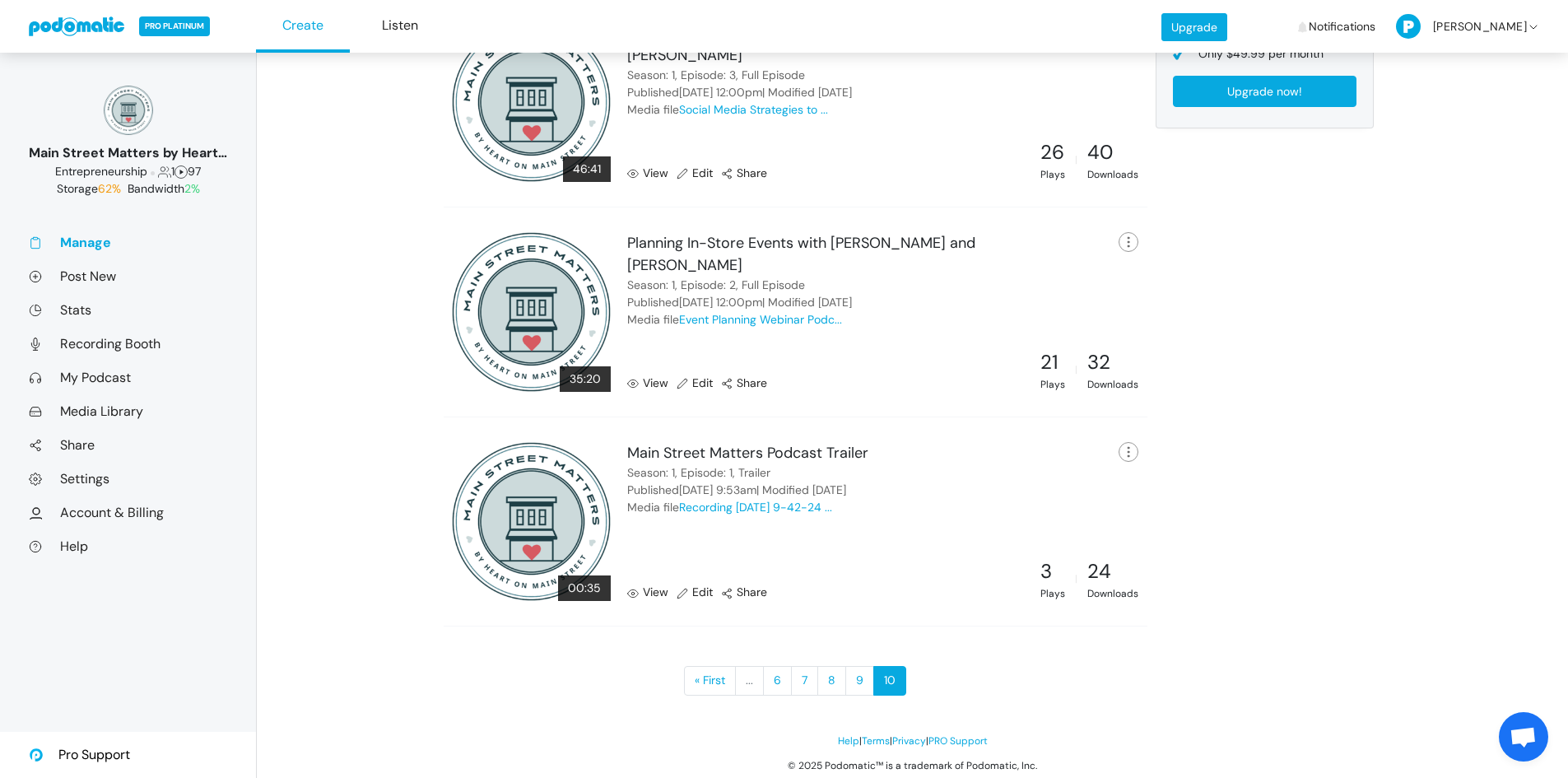
click at [89, 32] on link at bounding box center [77, 27] width 97 height 20
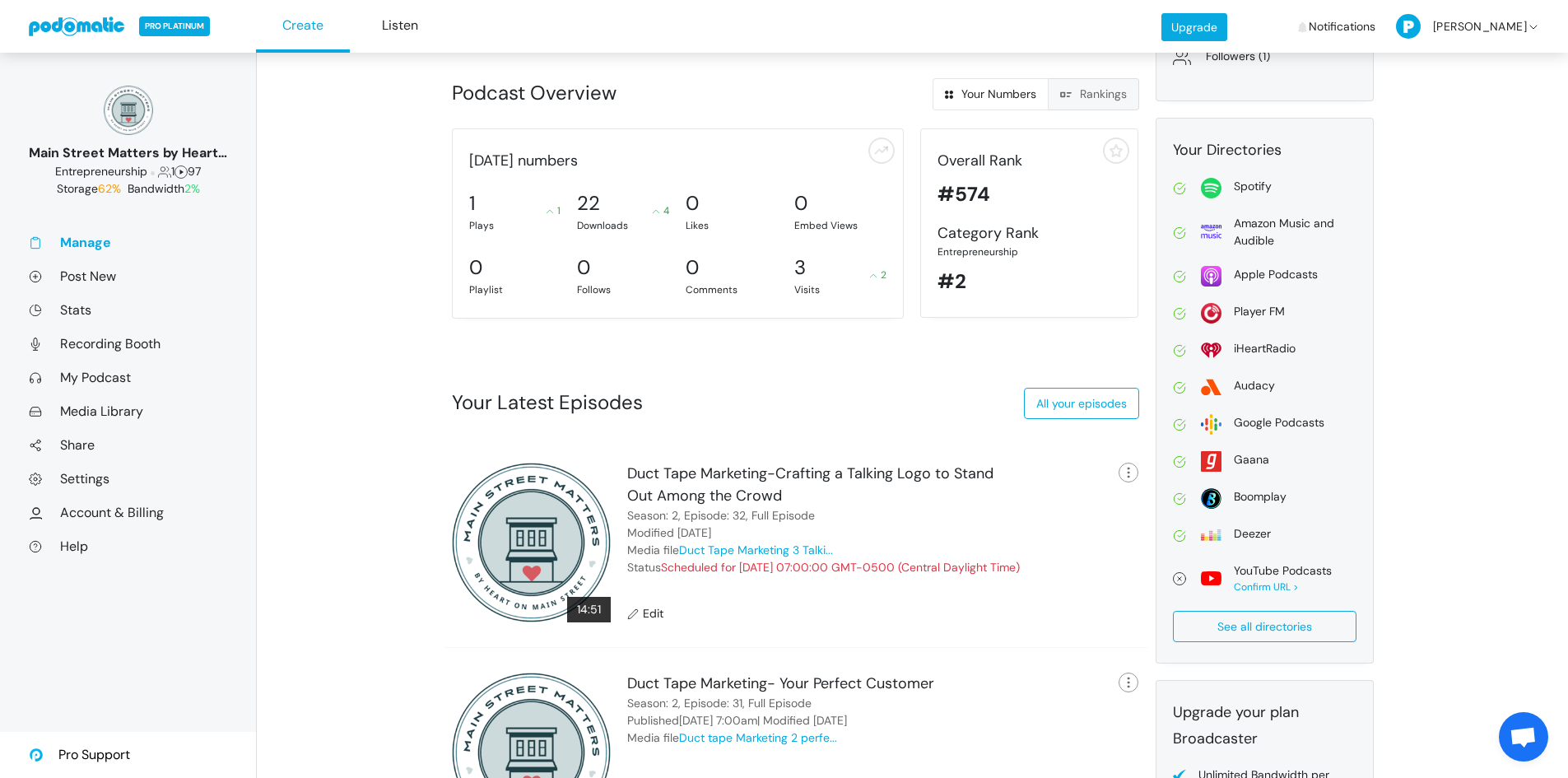
scroll to position [288, 0]
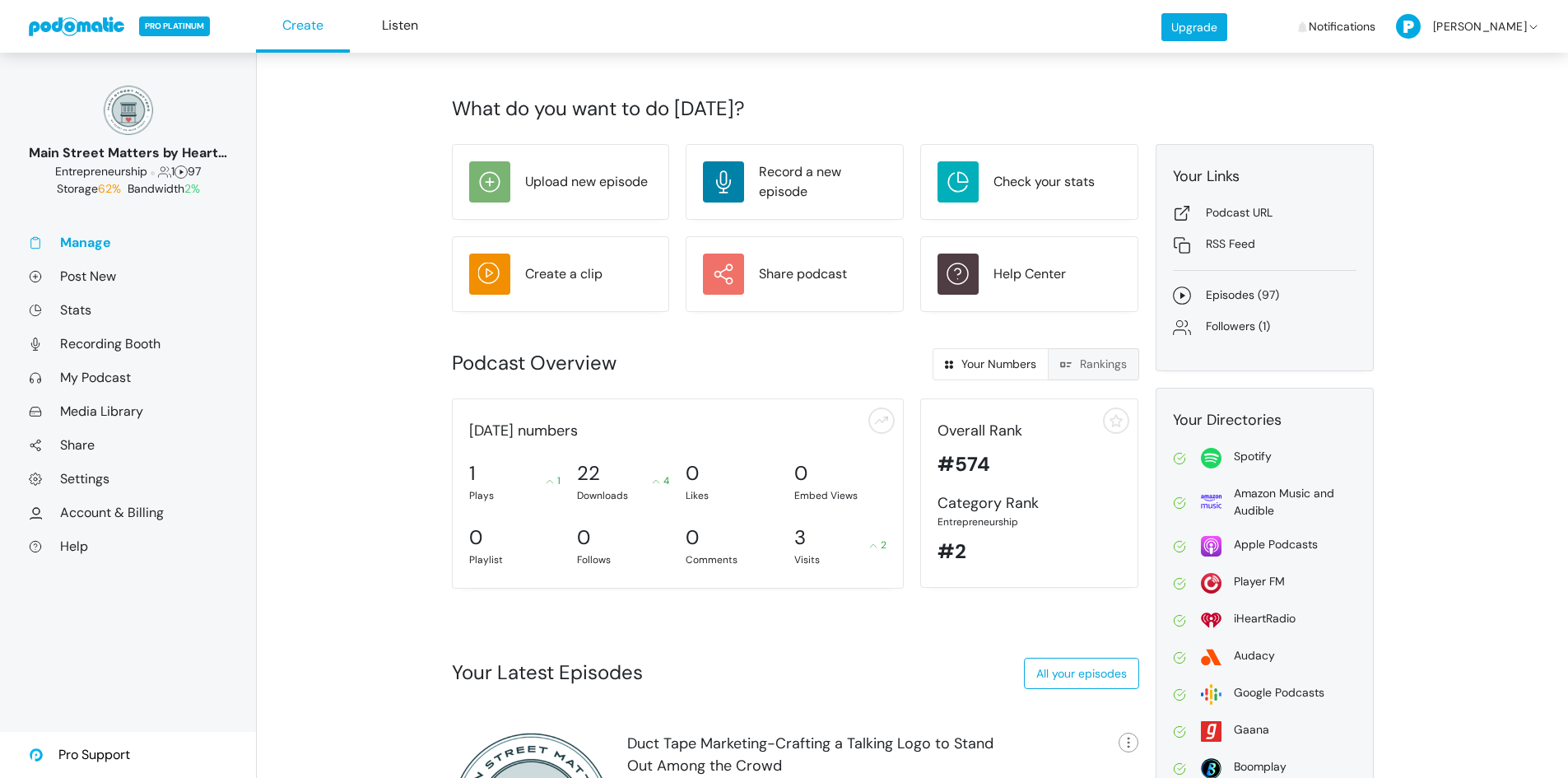
scroll to position [473, 0]
